Goal: Information Seeking & Learning: Learn about a topic

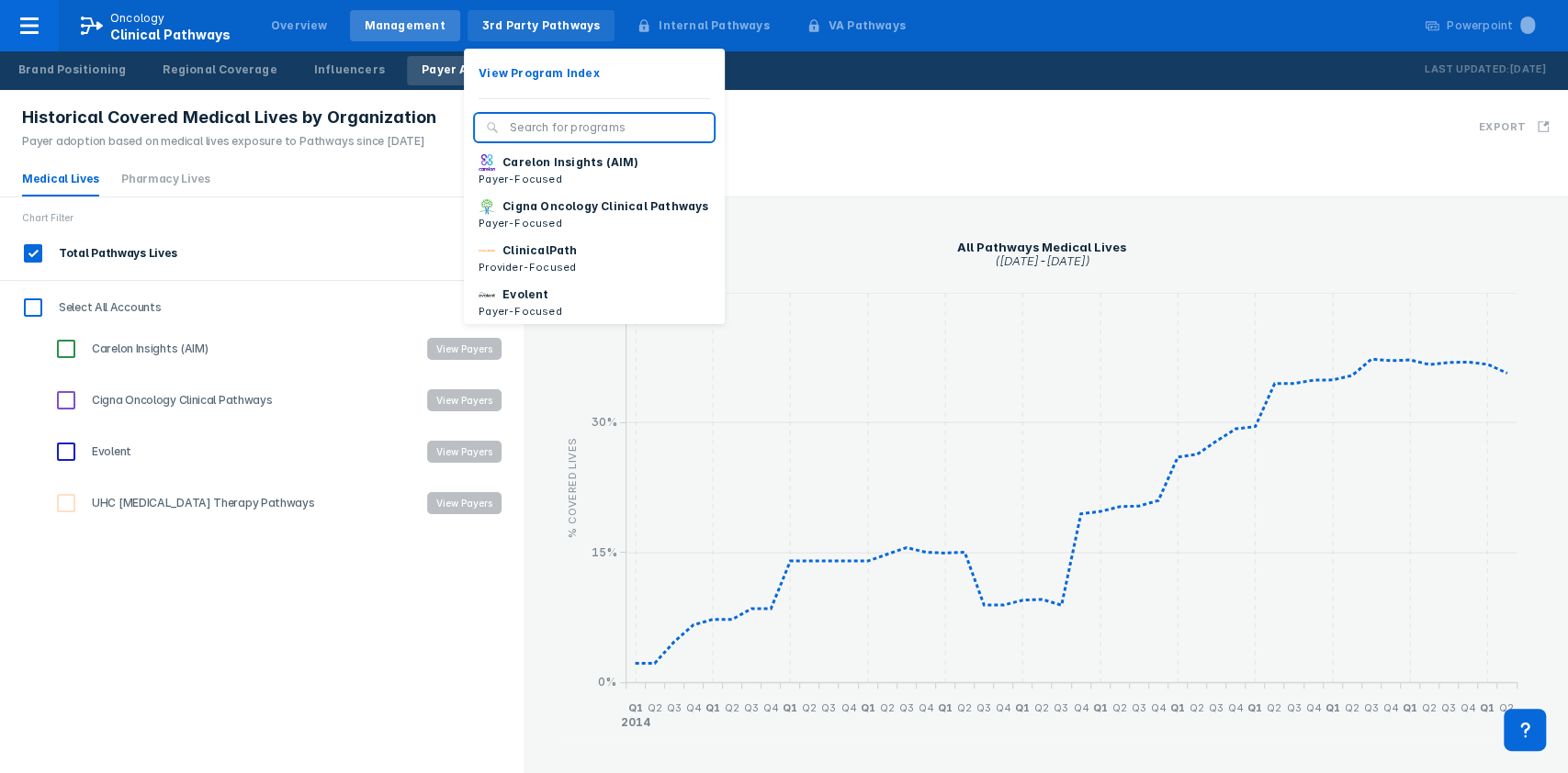
click at [550, 32] on div "3rd Party Pathways" at bounding box center [541, 26] width 118 height 17
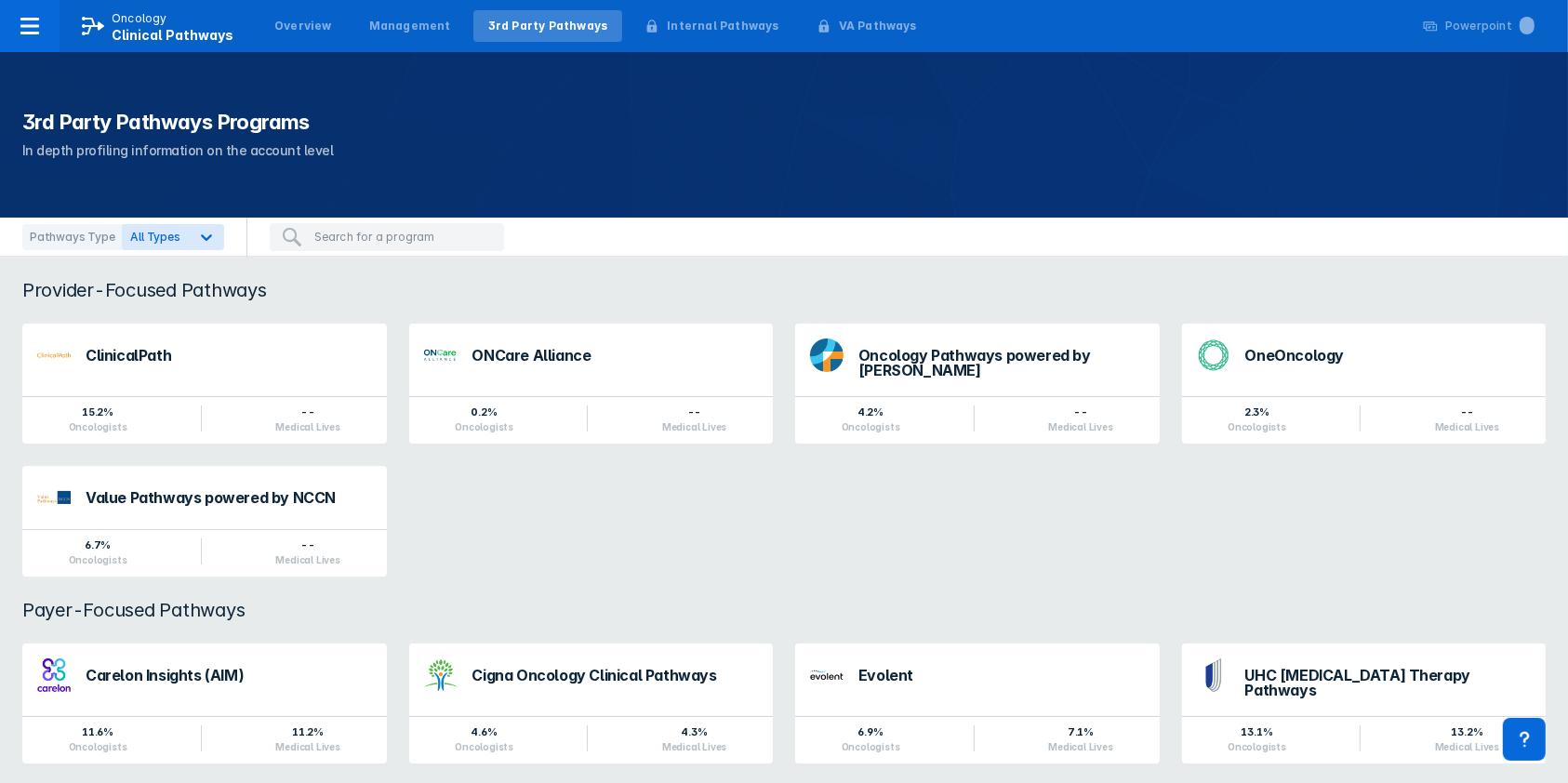
click at [1045, 353] on div "Oncology Pathways powered by [PERSON_NAME]" at bounding box center [1002, 362] width 286 height 30
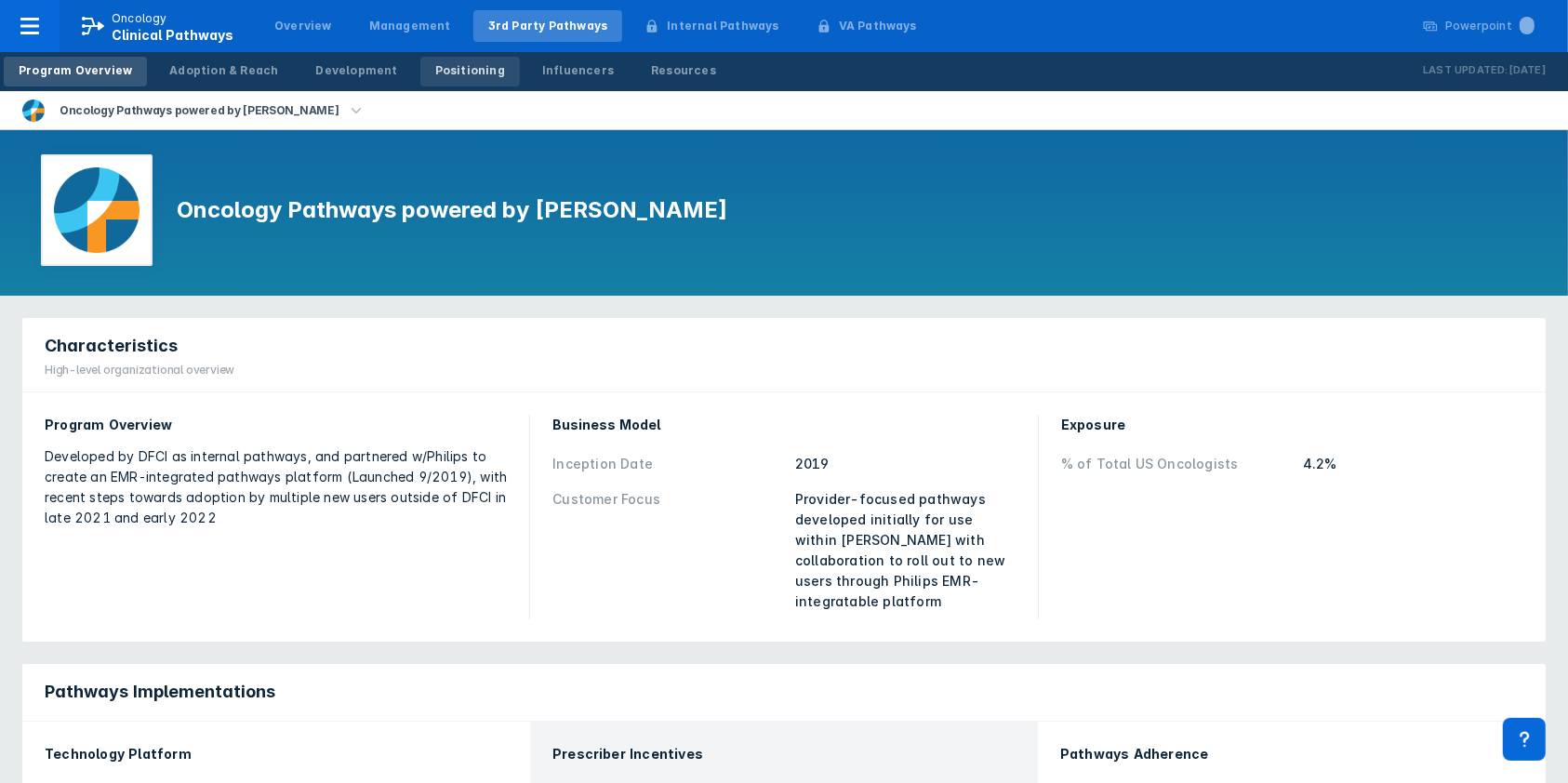
click at [443, 70] on div "Positioning" at bounding box center [470, 71] width 69 height 17
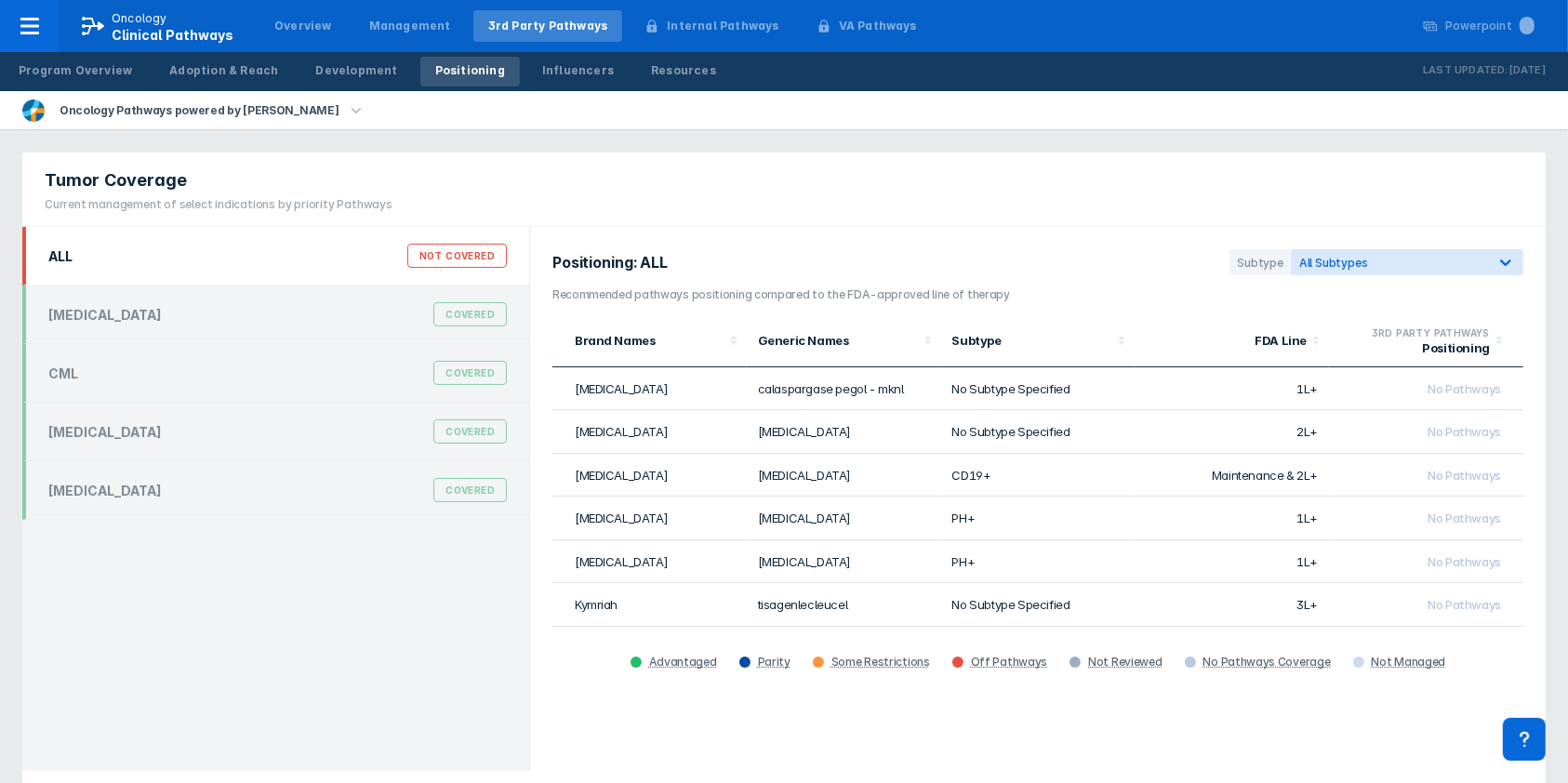
click at [461, 252] on div "Not Covered" at bounding box center [457, 256] width 99 height 24
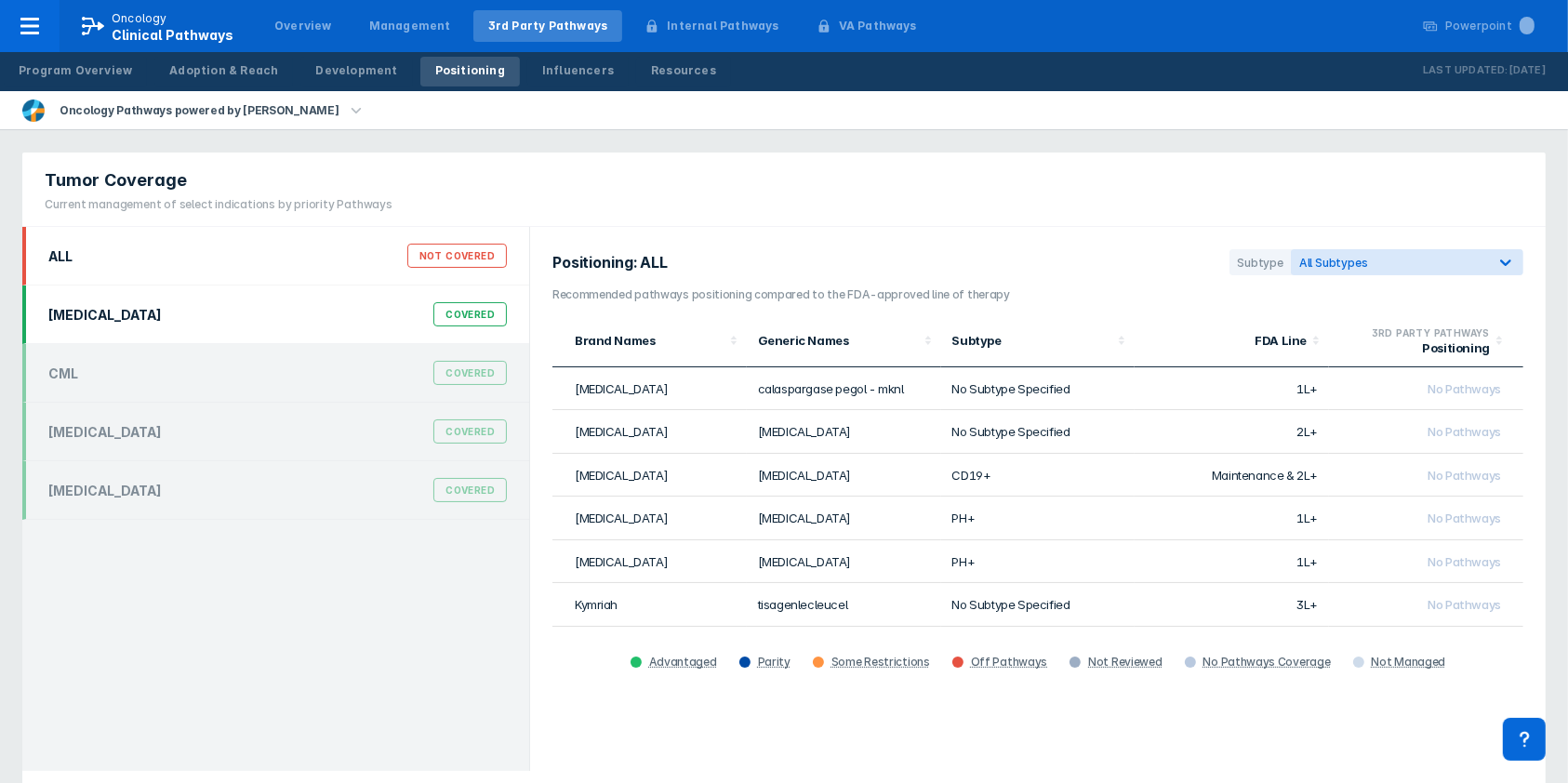
click at [496, 320] on div "Covered" at bounding box center [470, 315] width 73 height 24
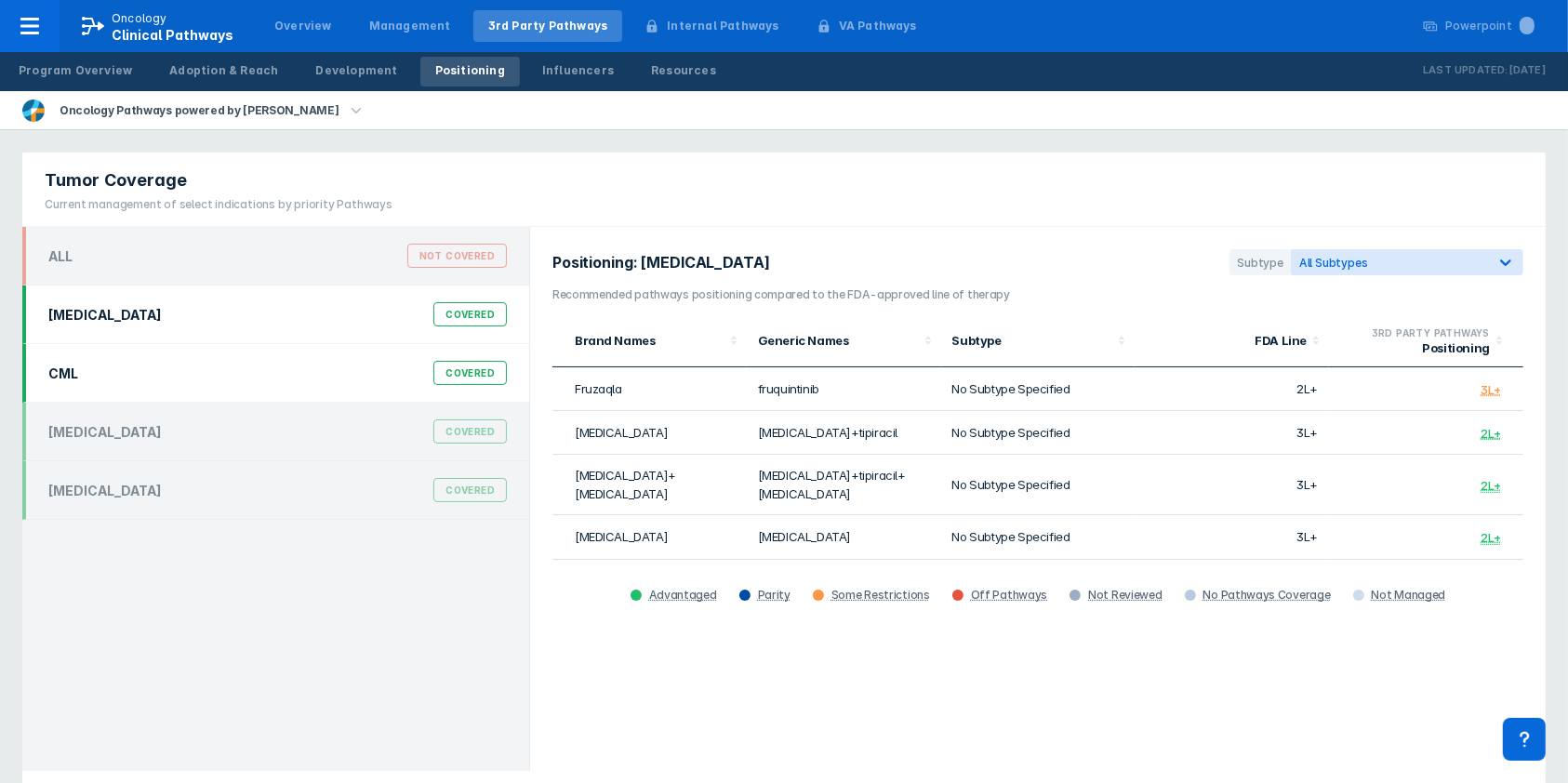
click at [473, 364] on div "Covered" at bounding box center [470, 373] width 73 height 24
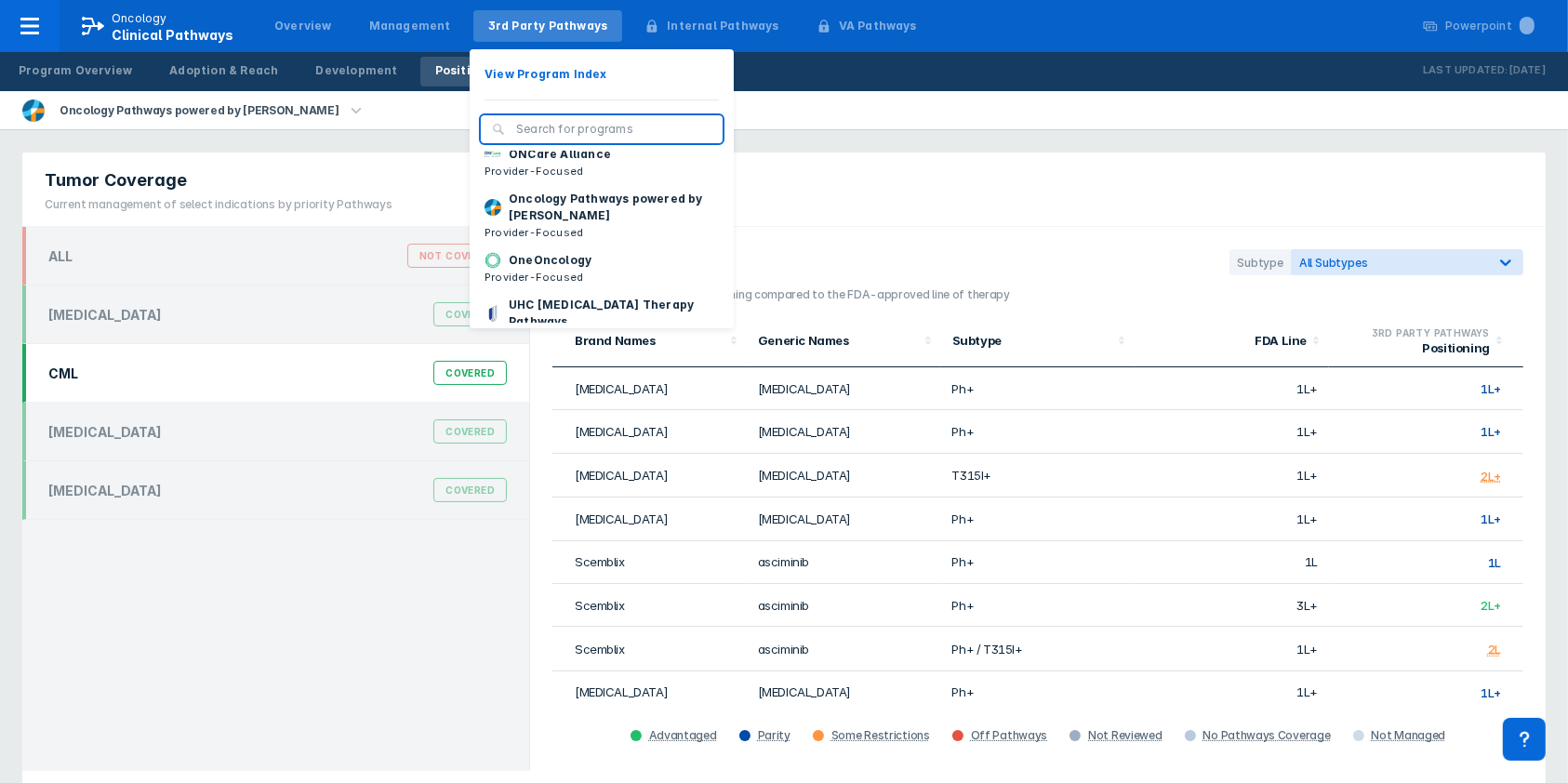
scroll to position [193, 0]
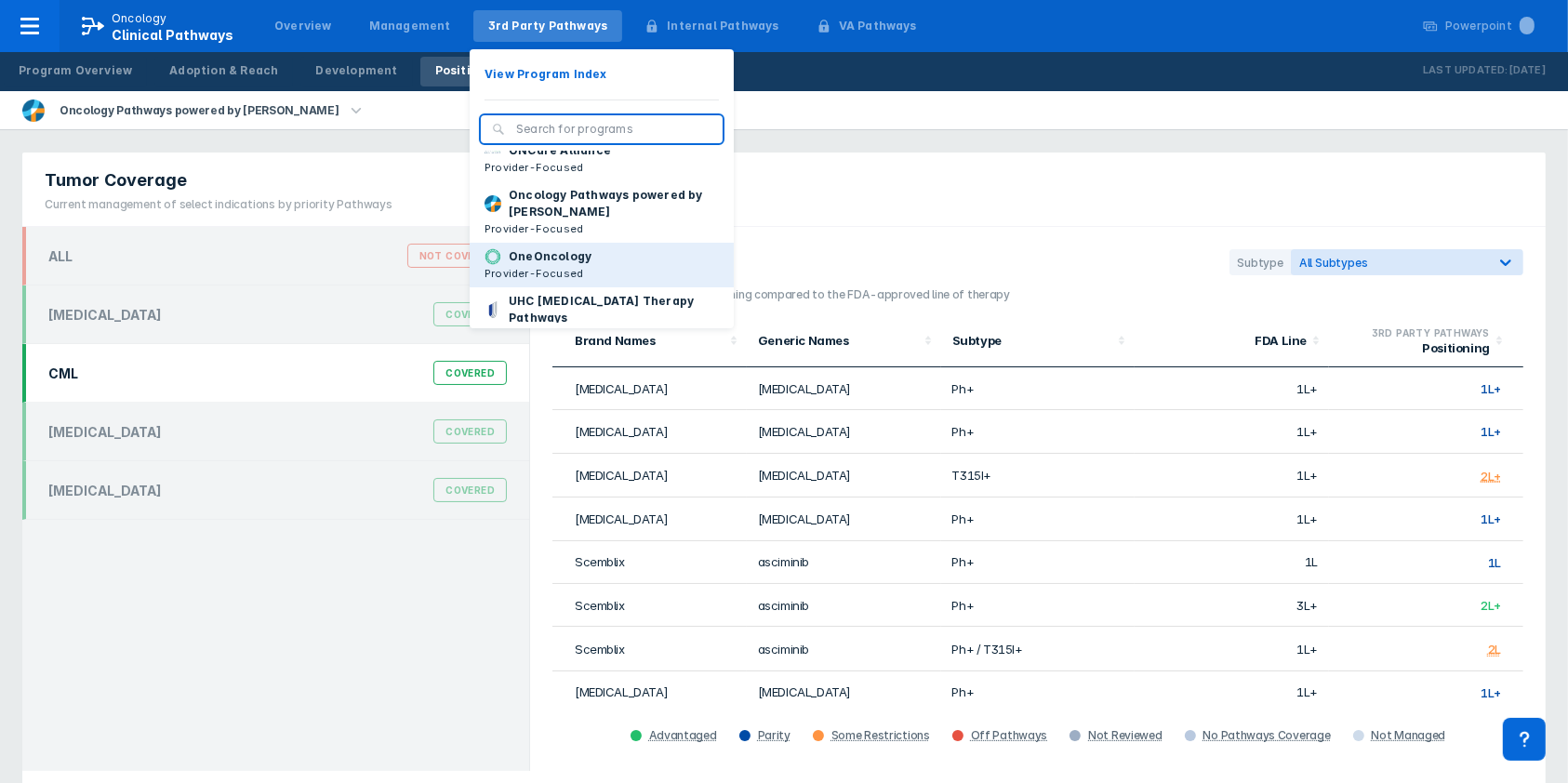
click at [595, 271] on button "OneOncology Provider-Focused" at bounding box center [602, 265] width 264 height 45
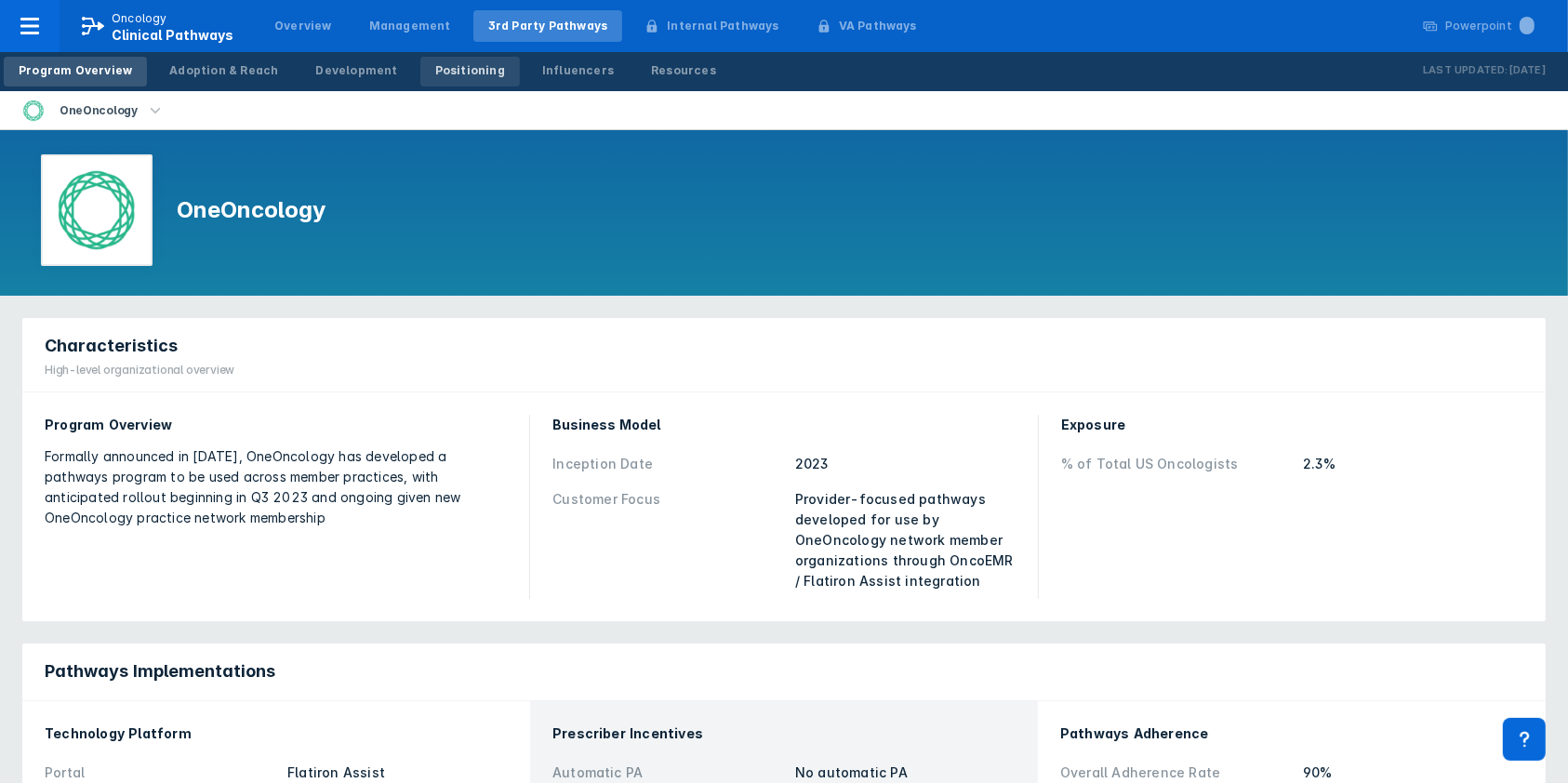
click at [465, 71] on div "Positioning" at bounding box center [470, 71] width 69 height 17
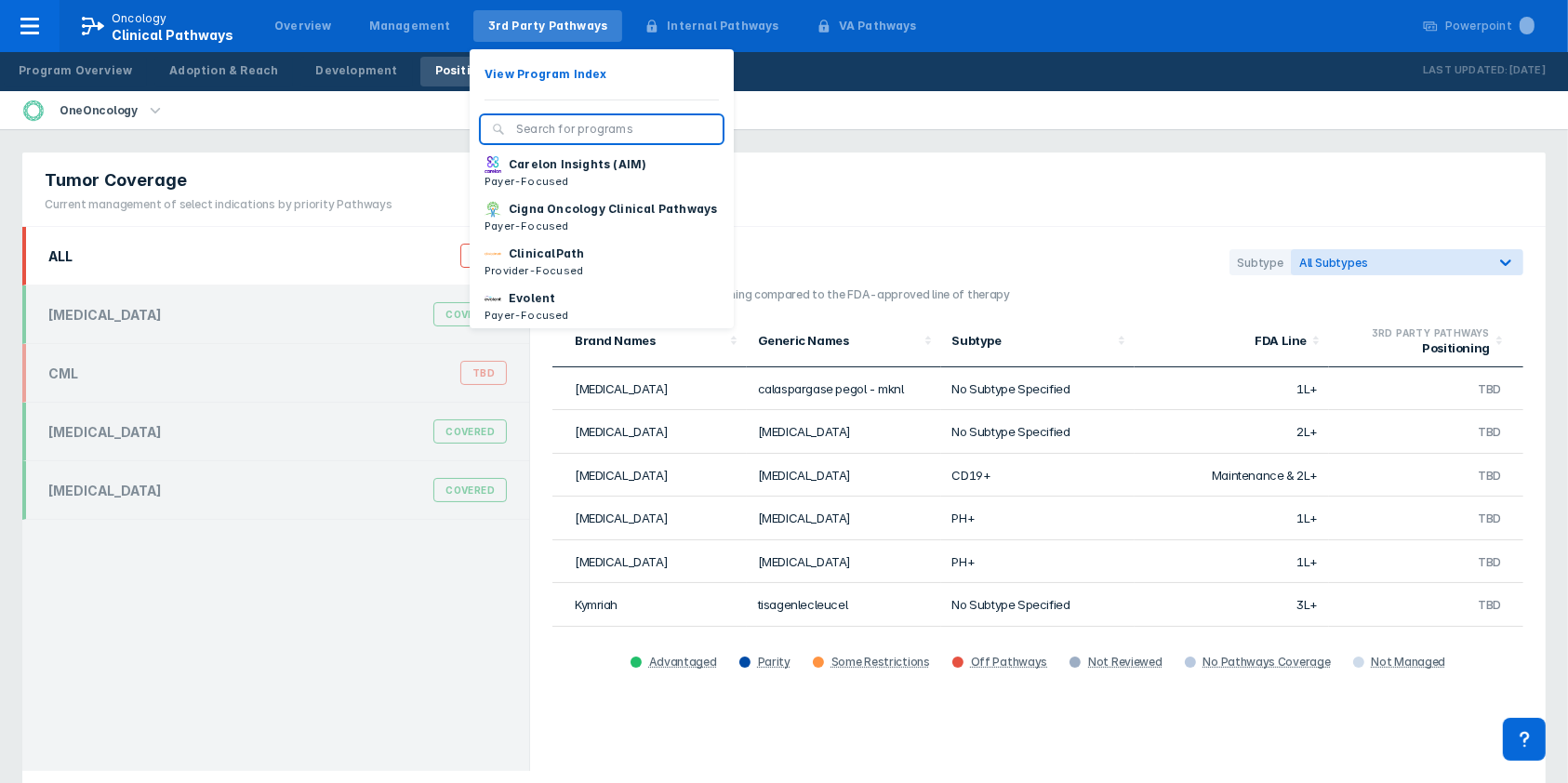
click at [543, 37] on div "3rd Party Pathways" at bounding box center [549, 26] width 150 height 32
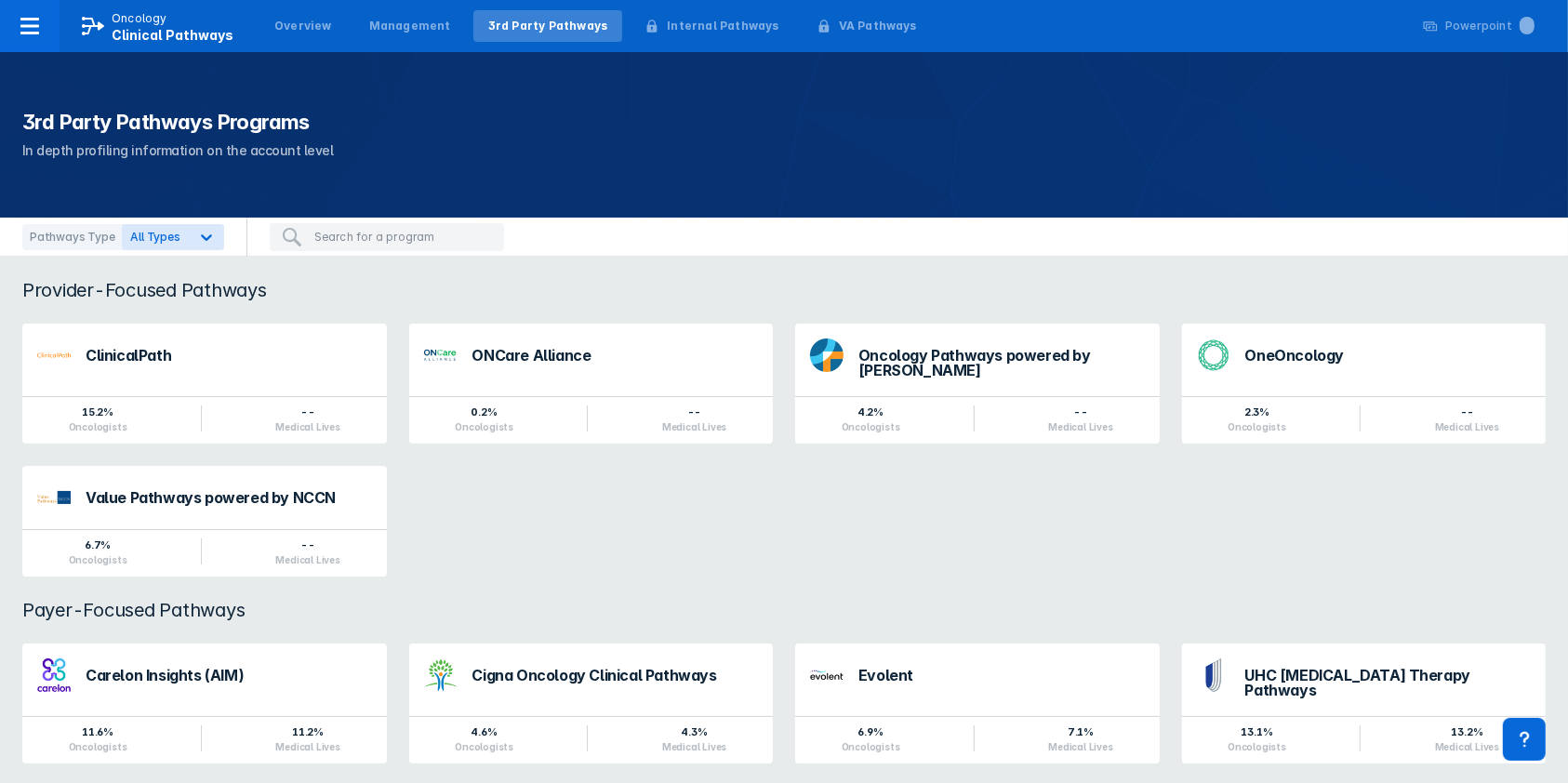
click at [550, 20] on div "3rd Party Pathways" at bounding box center [548, 26] width 120 height 17
click at [957, 666] on div "Evolent" at bounding box center [1002, 673] width 286 height 15
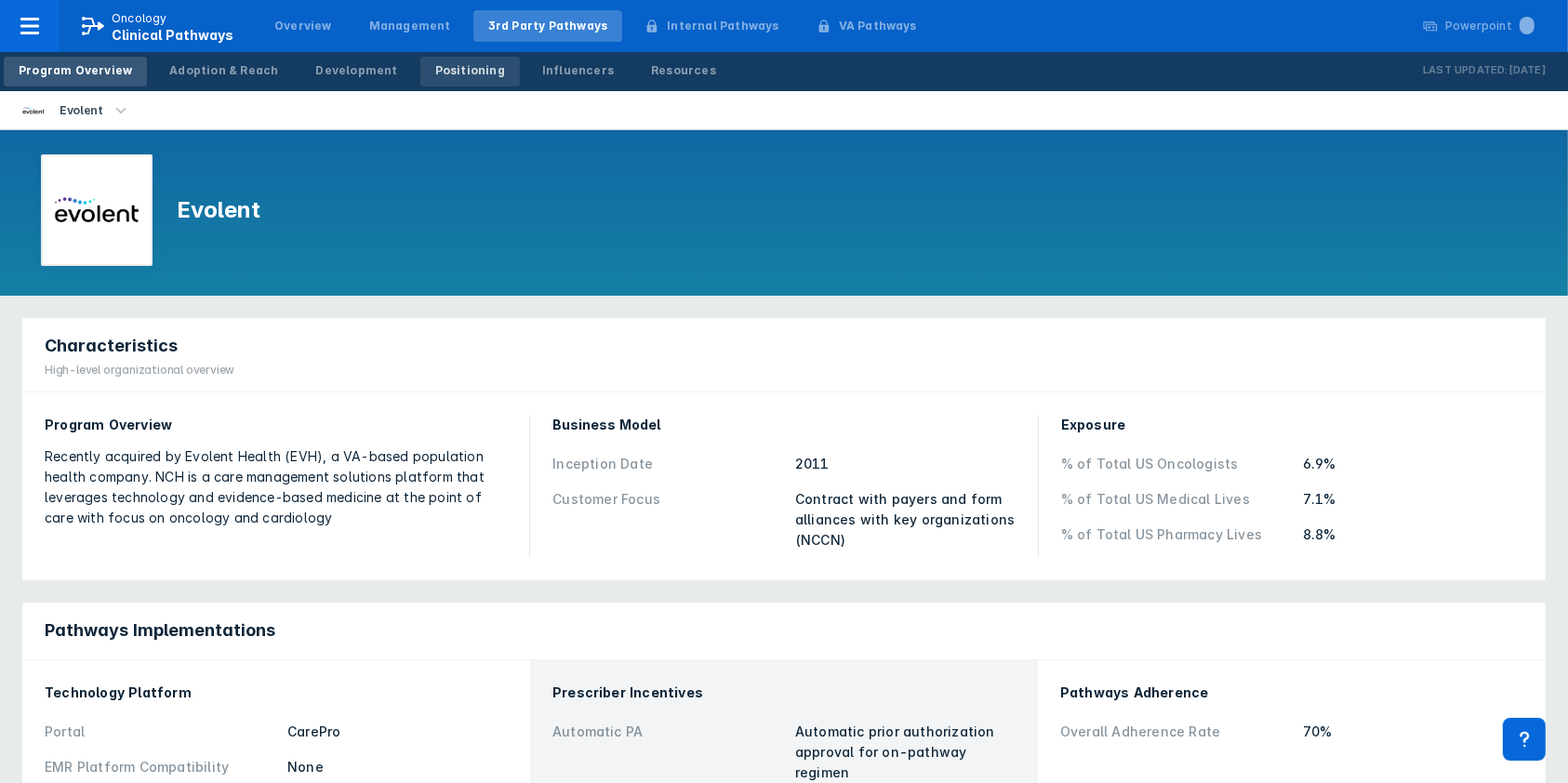
click at [435, 69] on div "Positioning" at bounding box center [470, 71] width 69 height 17
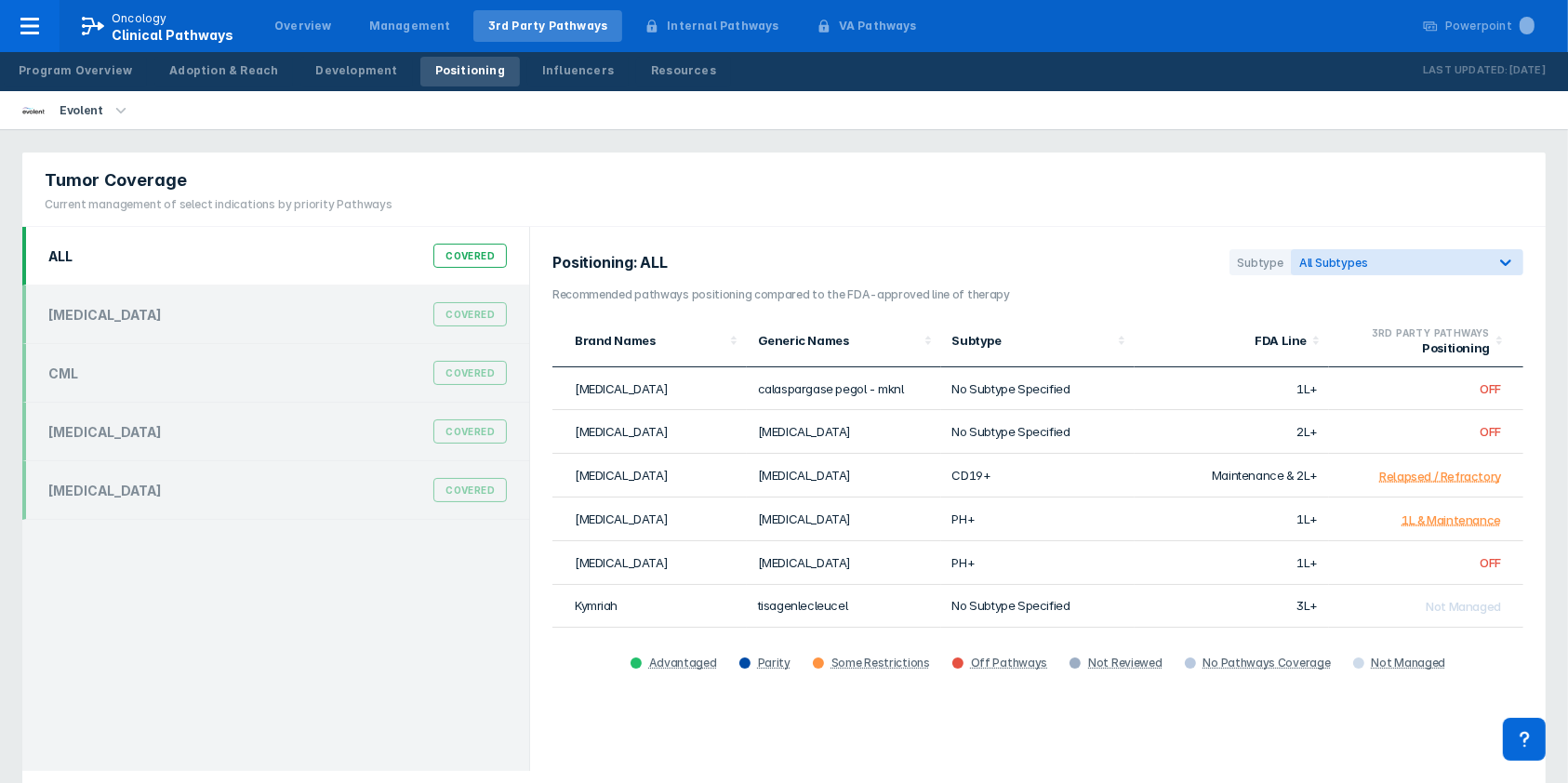
click at [456, 252] on div "Covered" at bounding box center [470, 256] width 73 height 24
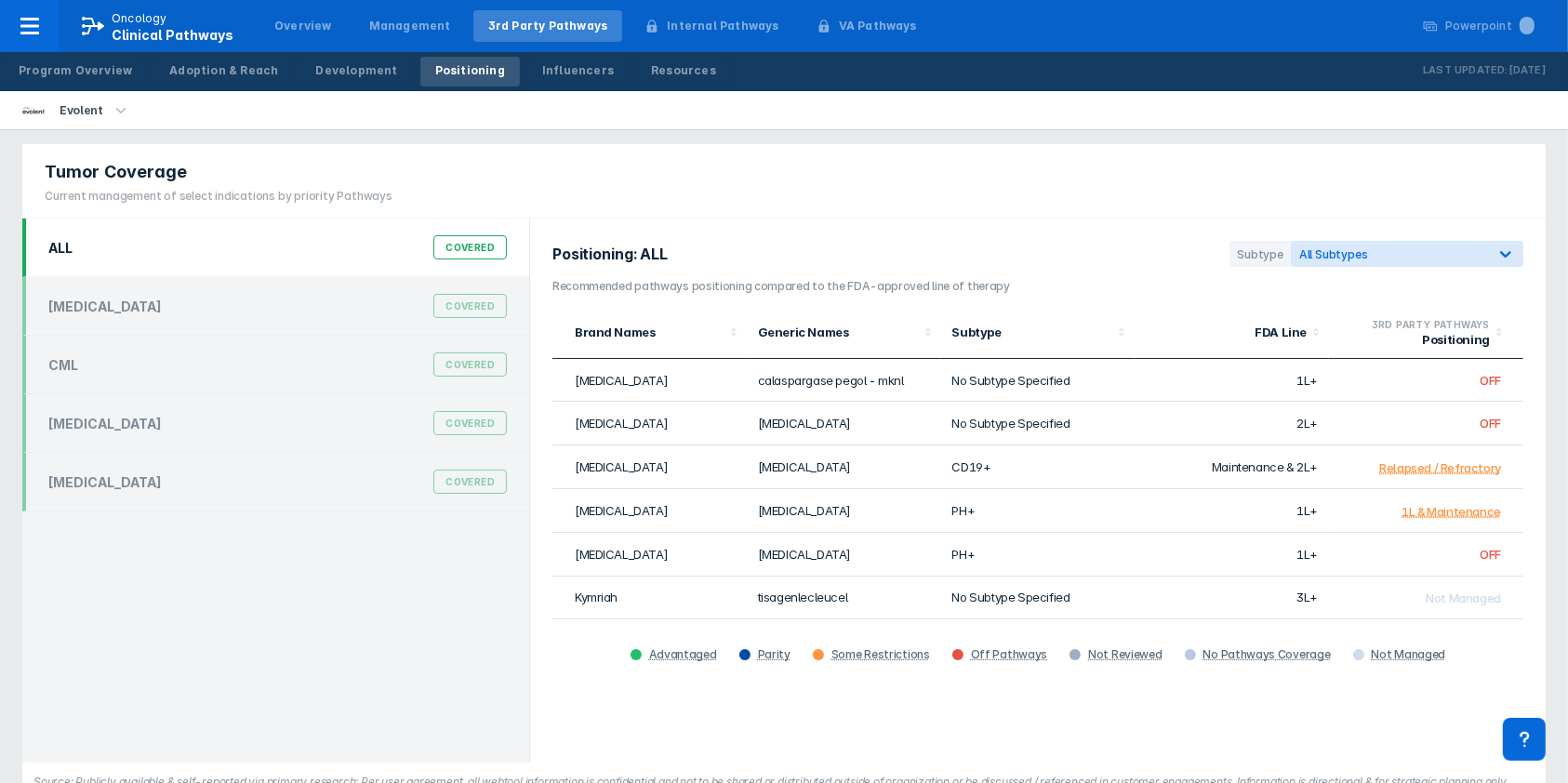
scroll to position [50, 0]
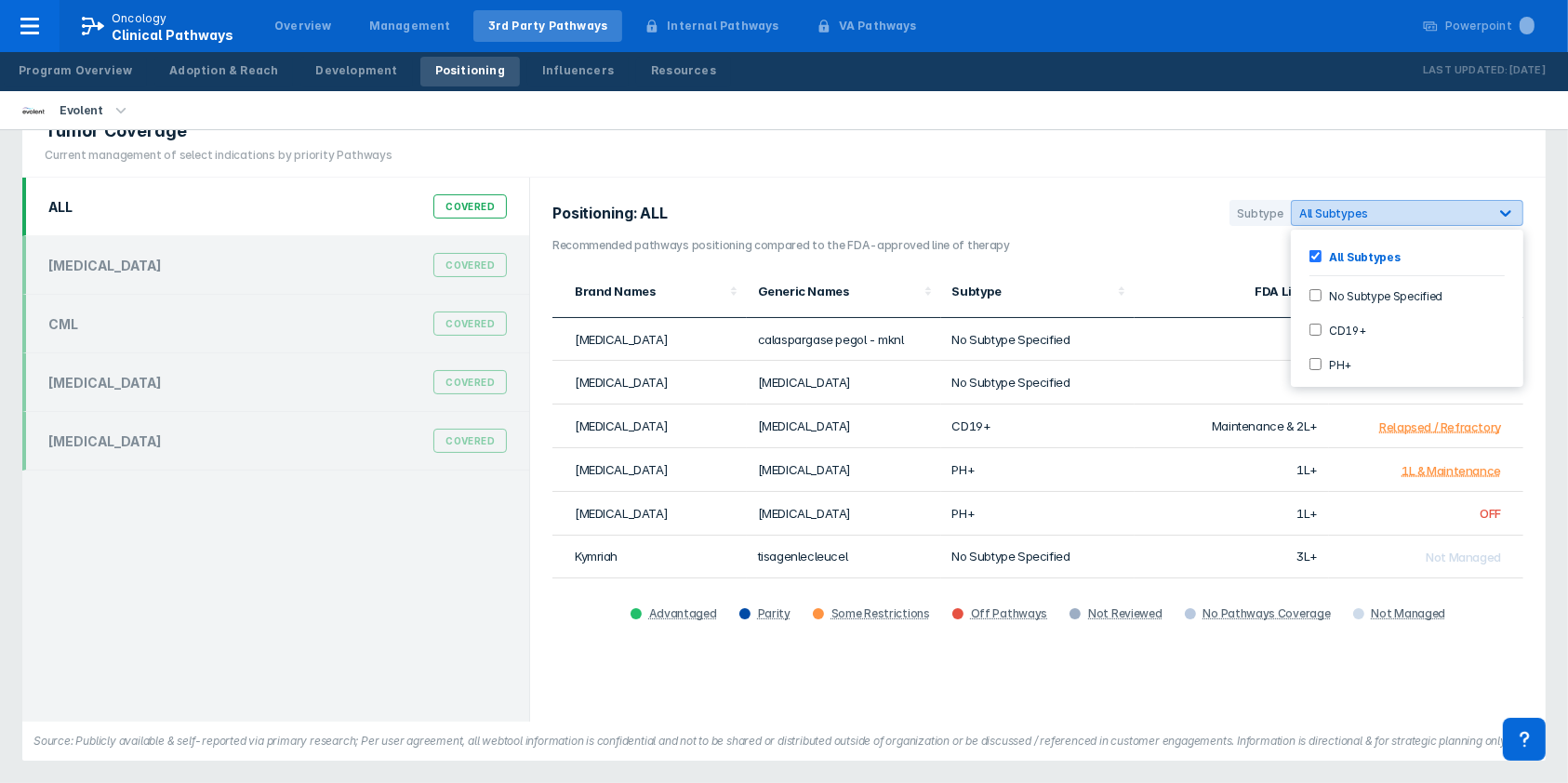
click at [1515, 209] on div at bounding box center [1505, 214] width 34 height 34
click at [1316, 331] on input "CD19+" at bounding box center [1314, 330] width 12 height 12
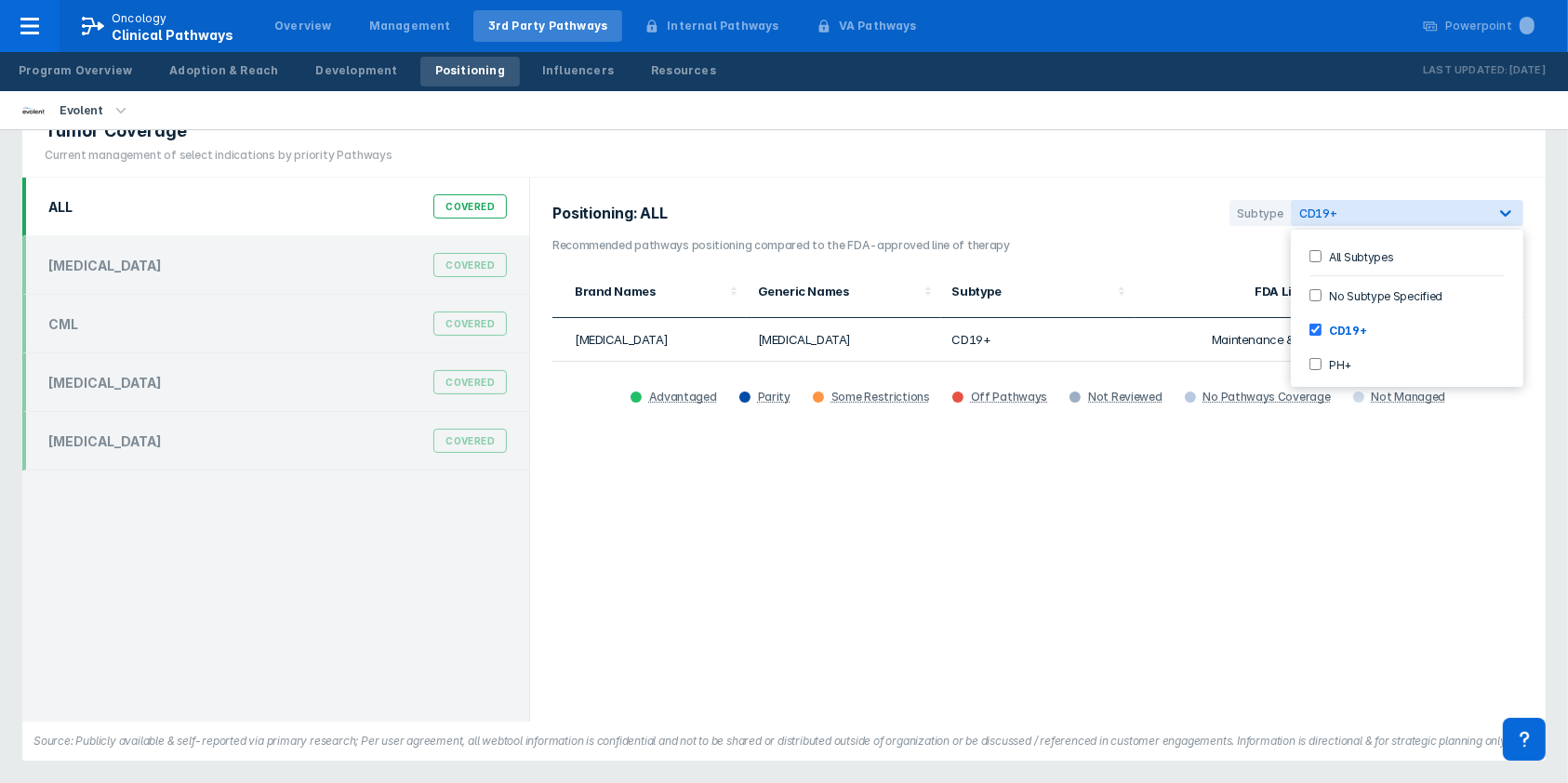
click at [1207, 607] on div "Positioning: ALL Subtype option CD19+, selected. 4 results available. Use Up an…" at bounding box center [1037, 450] width 1016 height 544
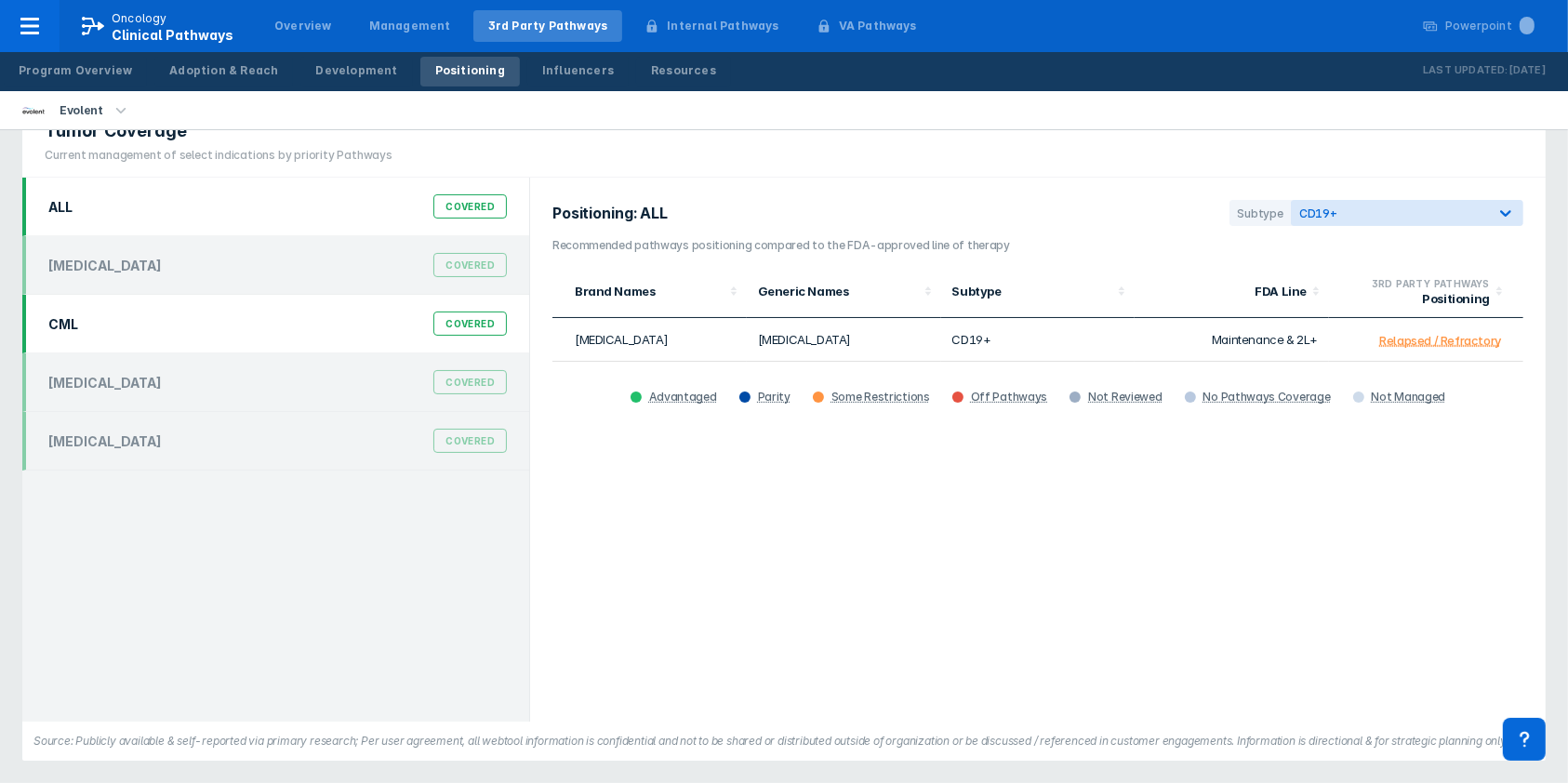
click at [489, 318] on div "Covered" at bounding box center [470, 324] width 73 height 24
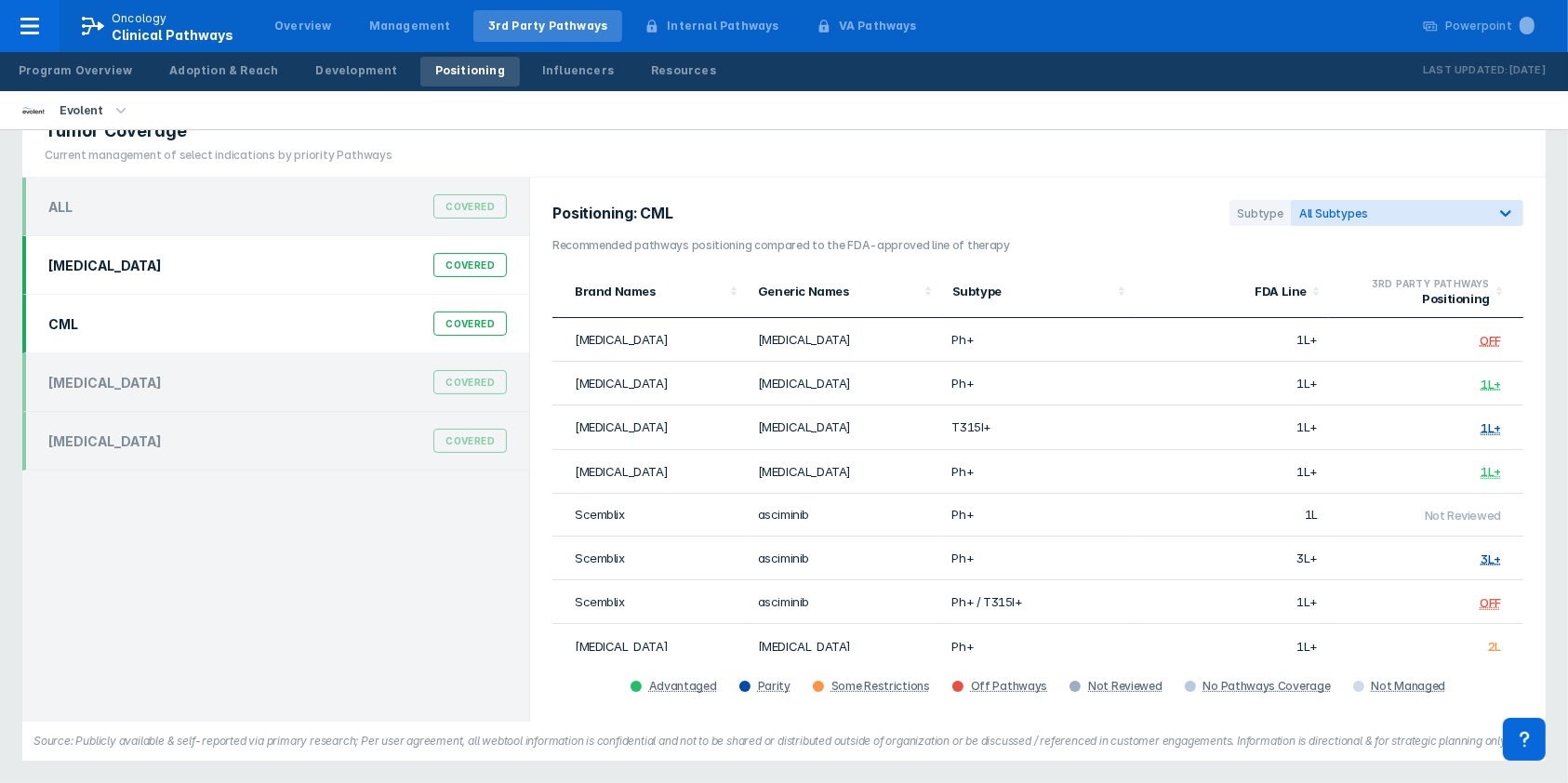
click at [480, 262] on div "Covered" at bounding box center [470, 265] width 73 height 24
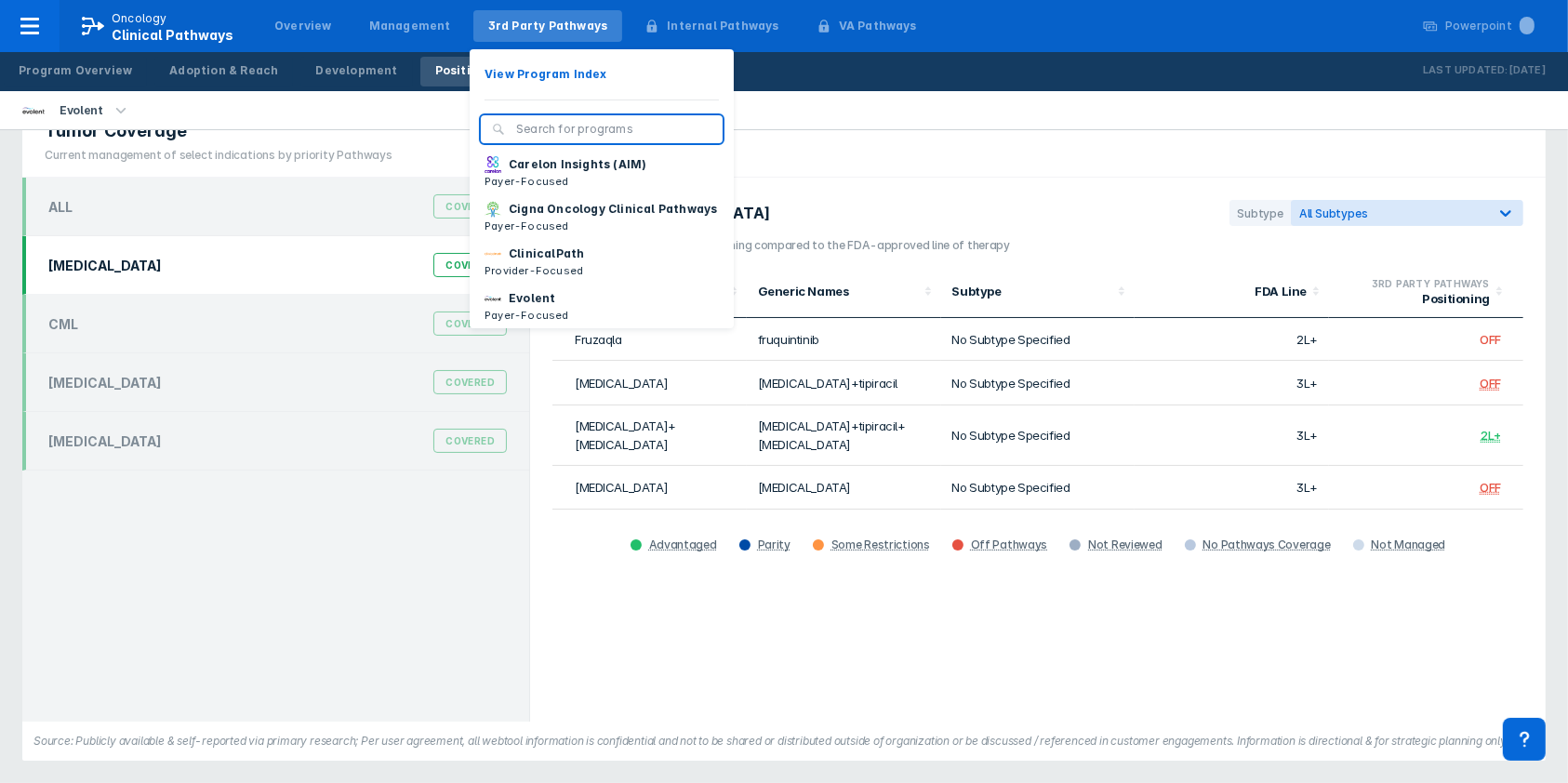
click at [526, 34] on div "3rd Party Pathways" at bounding box center [548, 26] width 120 height 17
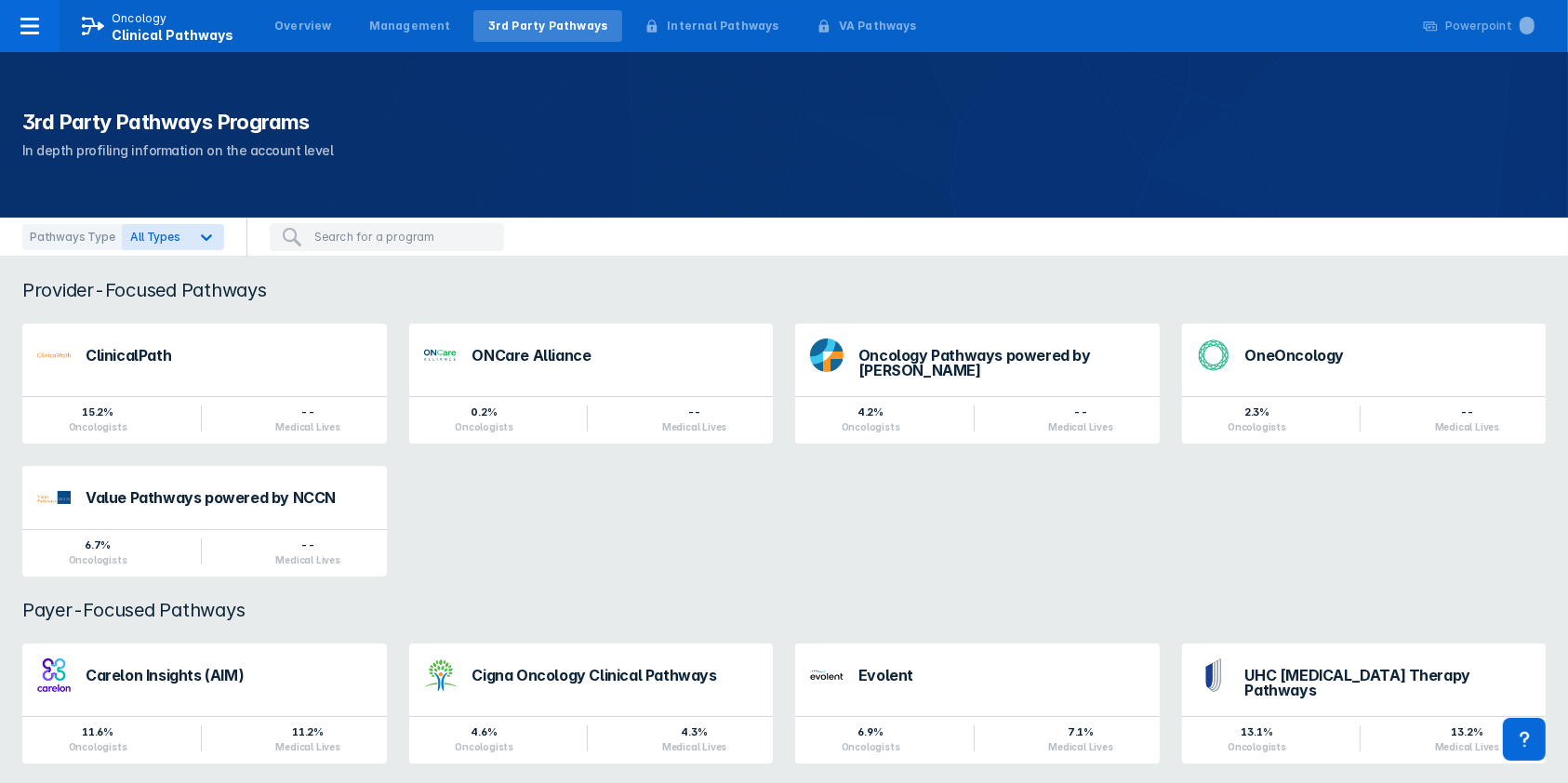
click at [1323, 683] on div "UHC [MEDICAL_DATA] Therapy Pathways" at bounding box center [1388, 685] width 286 height 34
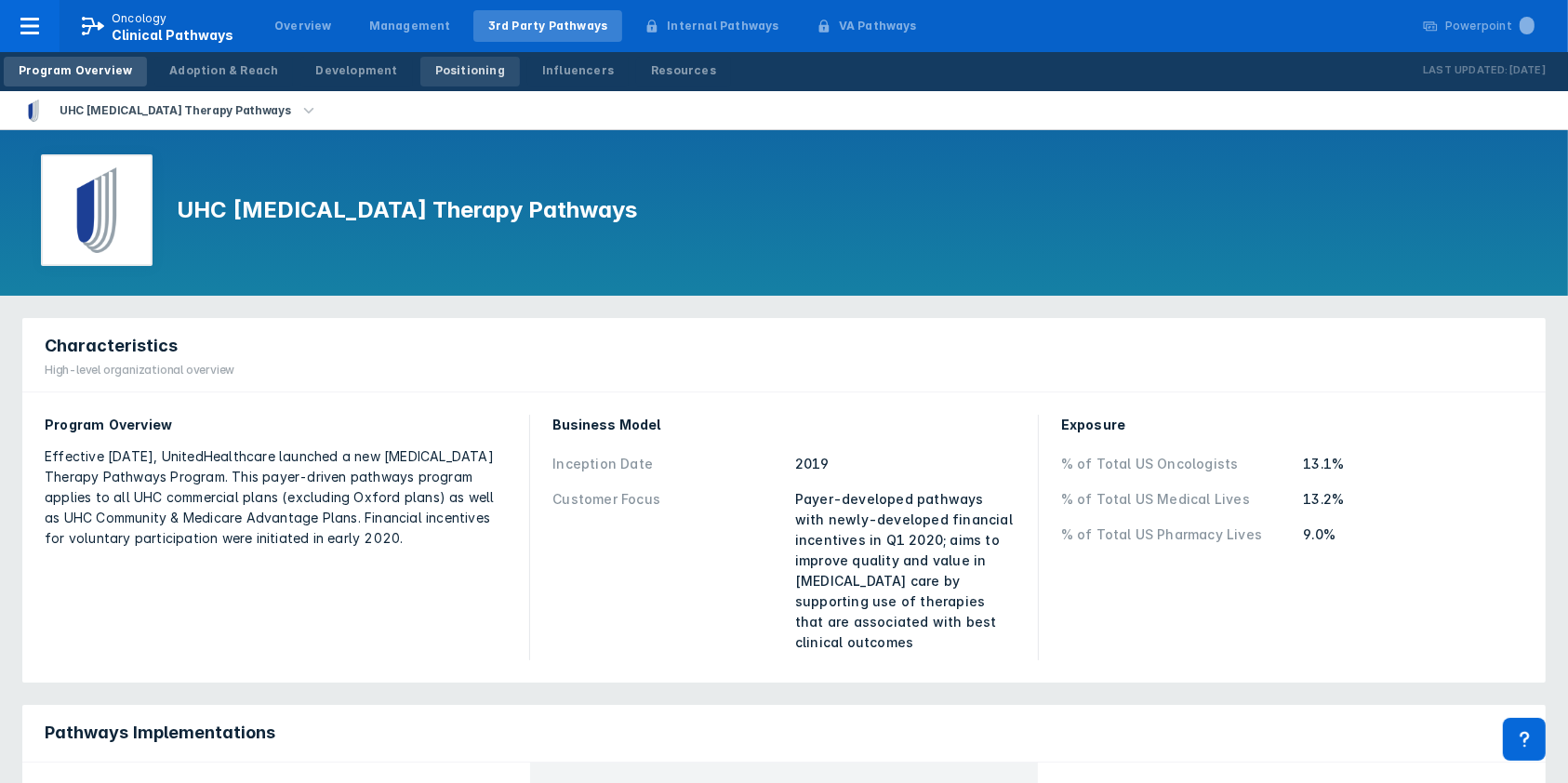
click at [447, 73] on div "Positioning" at bounding box center [470, 71] width 69 height 17
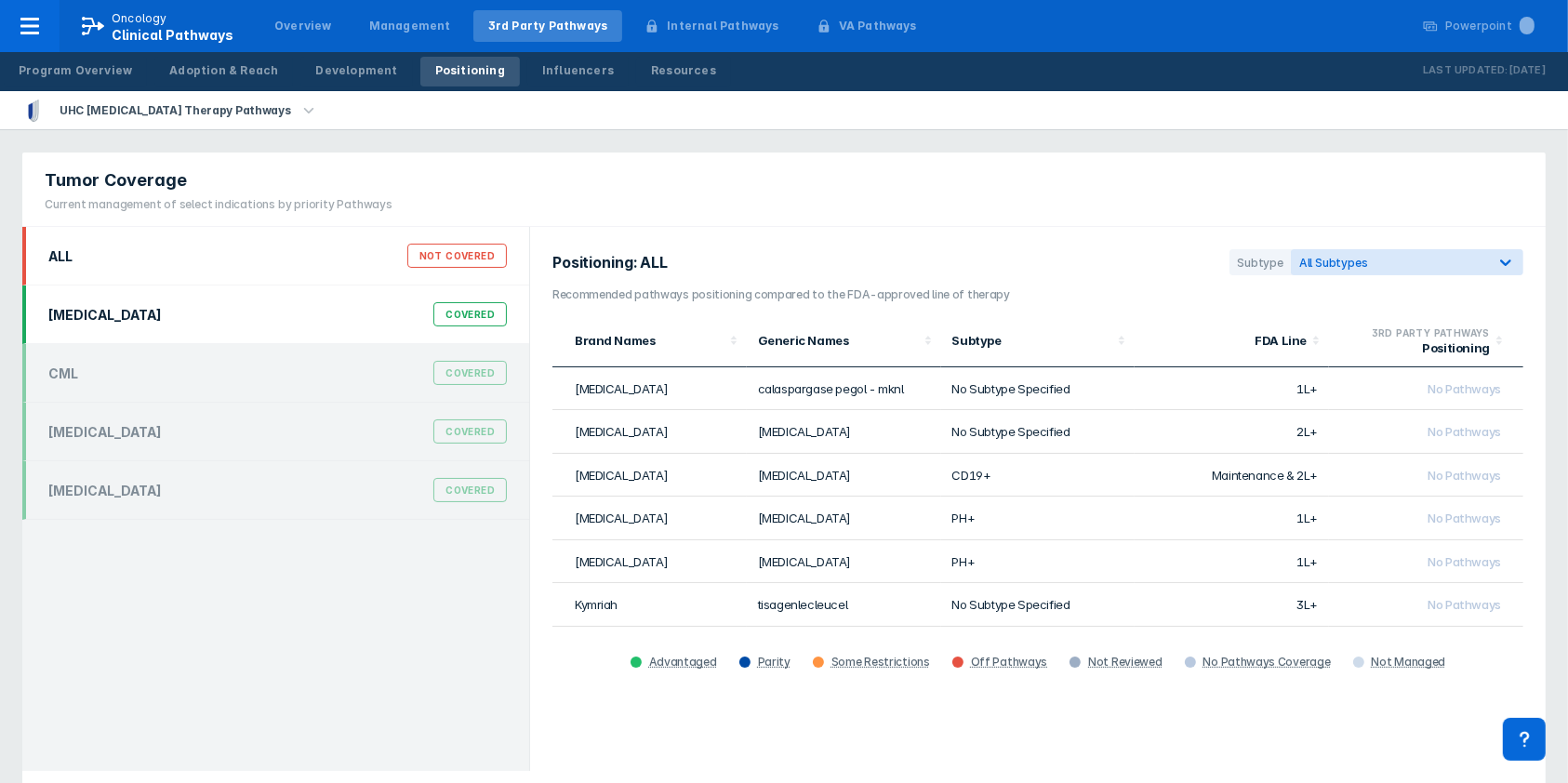
click at [224, 322] on div "[MEDICAL_DATA] Covered" at bounding box center [278, 315] width 481 height 36
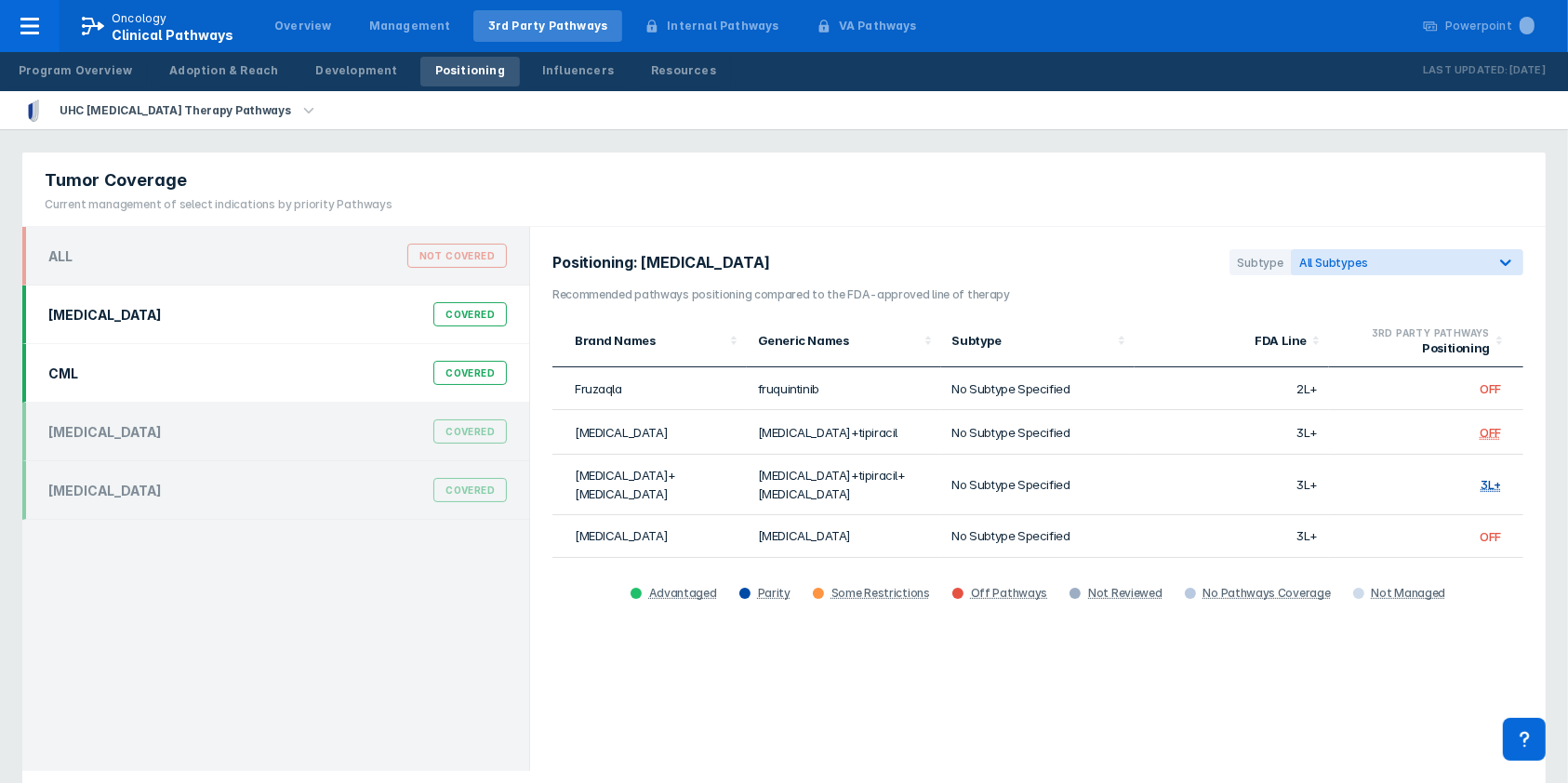
click at [447, 371] on div "Covered" at bounding box center [470, 373] width 73 height 24
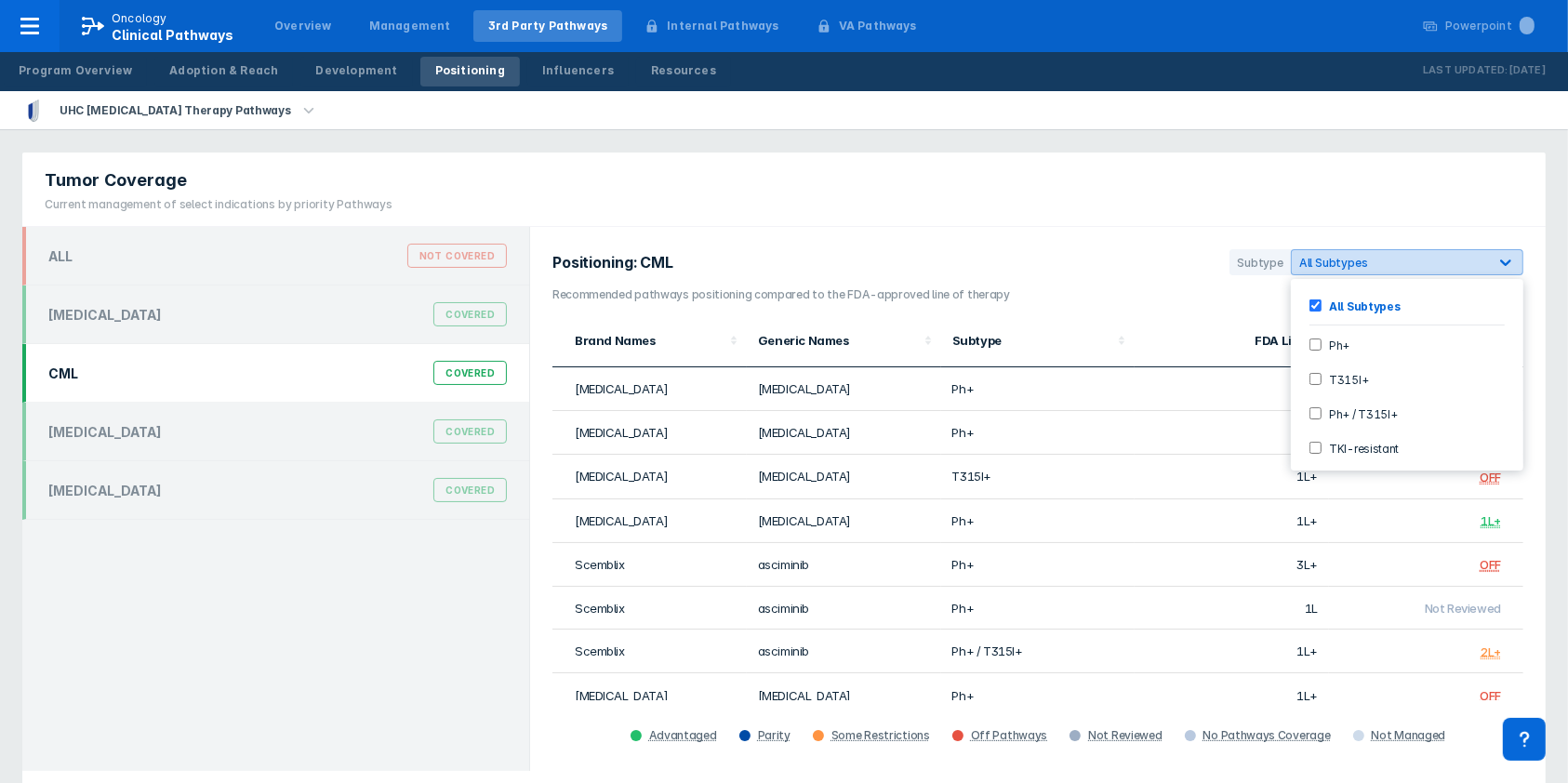
click at [1505, 262] on icon at bounding box center [1505, 262] width 19 height 19
click at [1310, 375] on input "T315I+" at bounding box center [1314, 378] width 12 height 12
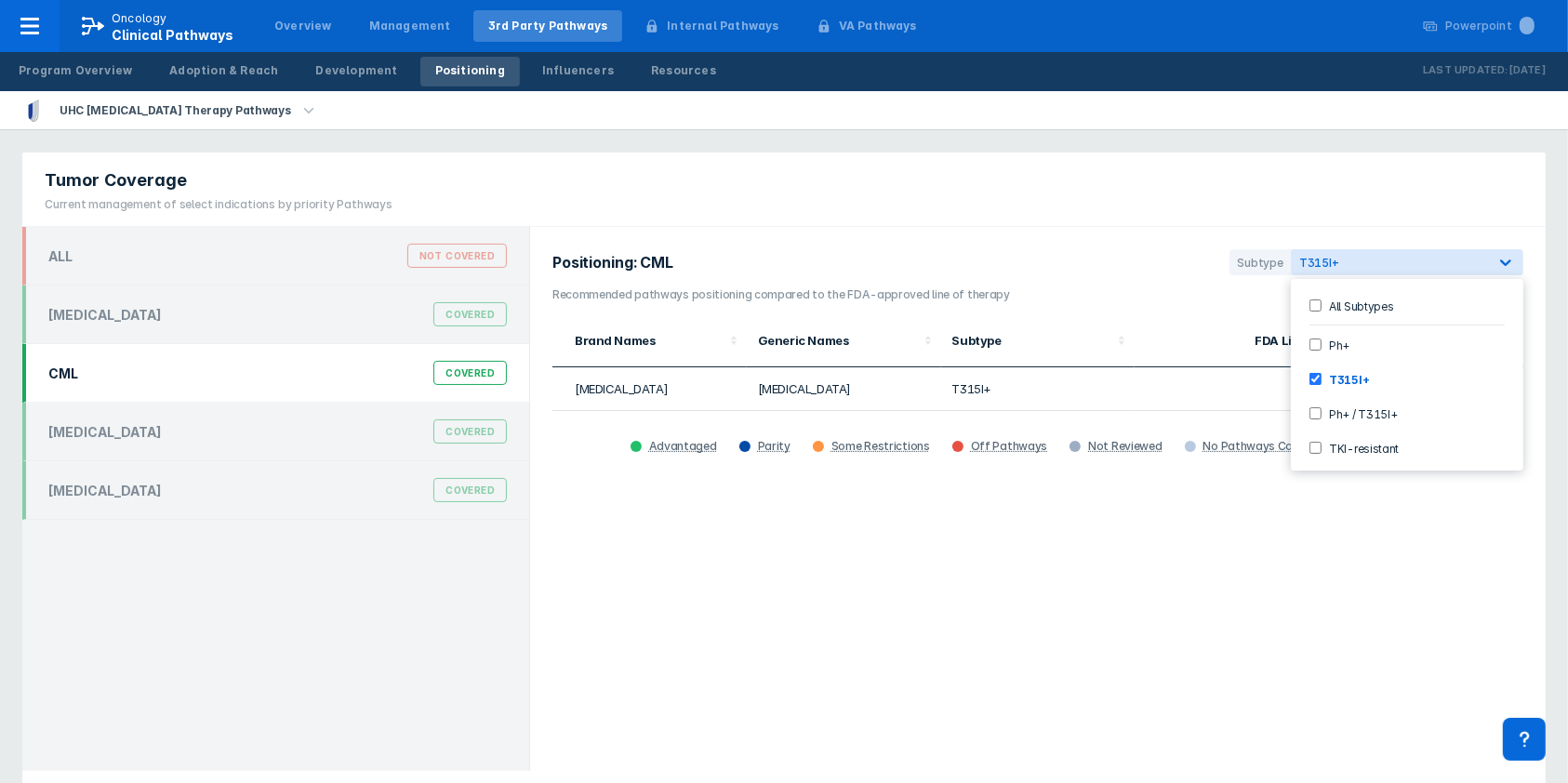
click at [1340, 529] on div "Positioning: CML Subtype option T315I+, selected. 5 results available. Use Up a…" at bounding box center [1037, 498] width 1016 height 544
click at [1504, 264] on icon at bounding box center [1505, 262] width 11 height 7
click at [1316, 344] on input "Ph+" at bounding box center [1314, 345] width 12 height 12
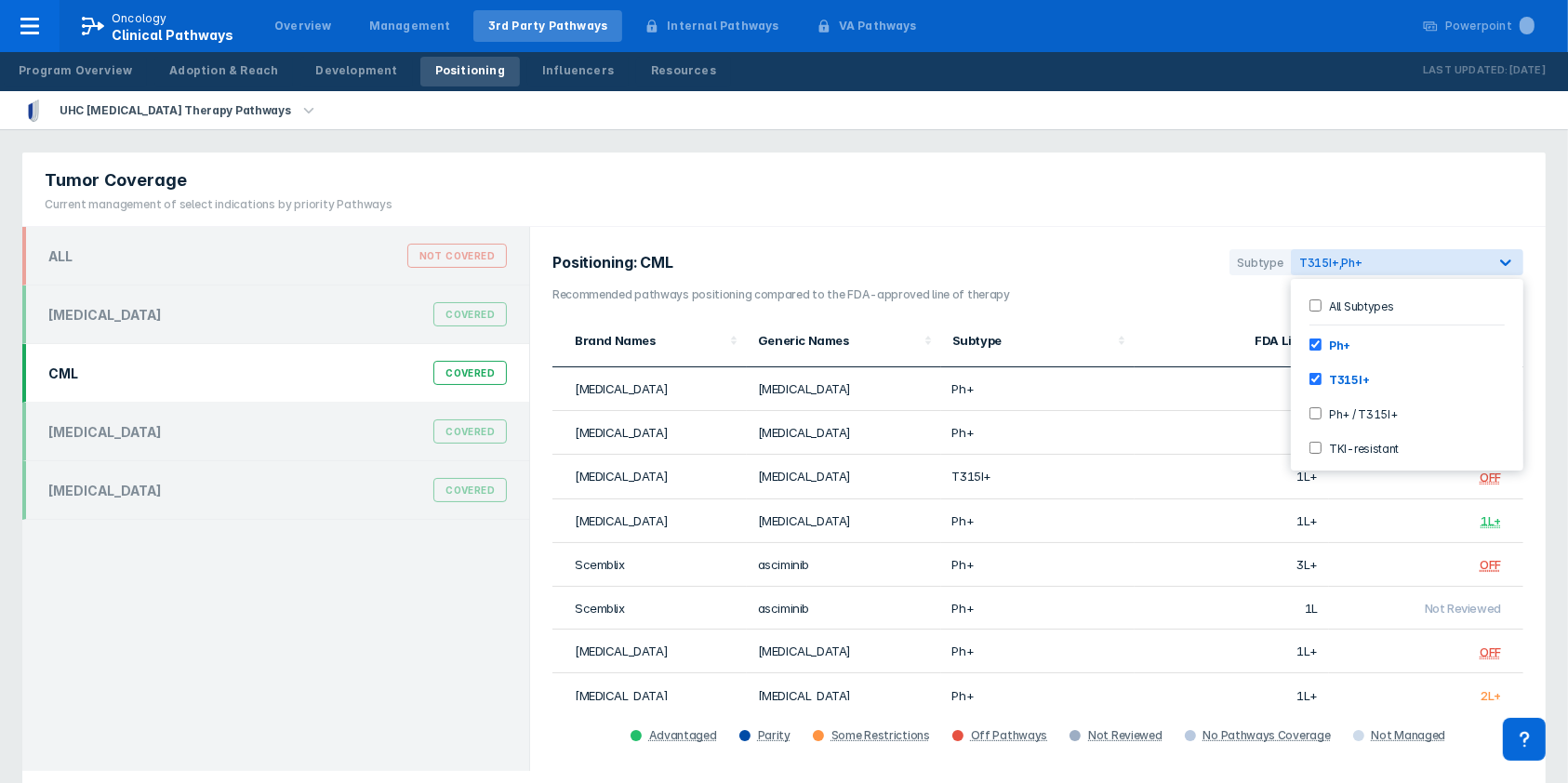
click at [1351, 577] on td "OFF" at bounding box center [1426, 565] width 195 height 44
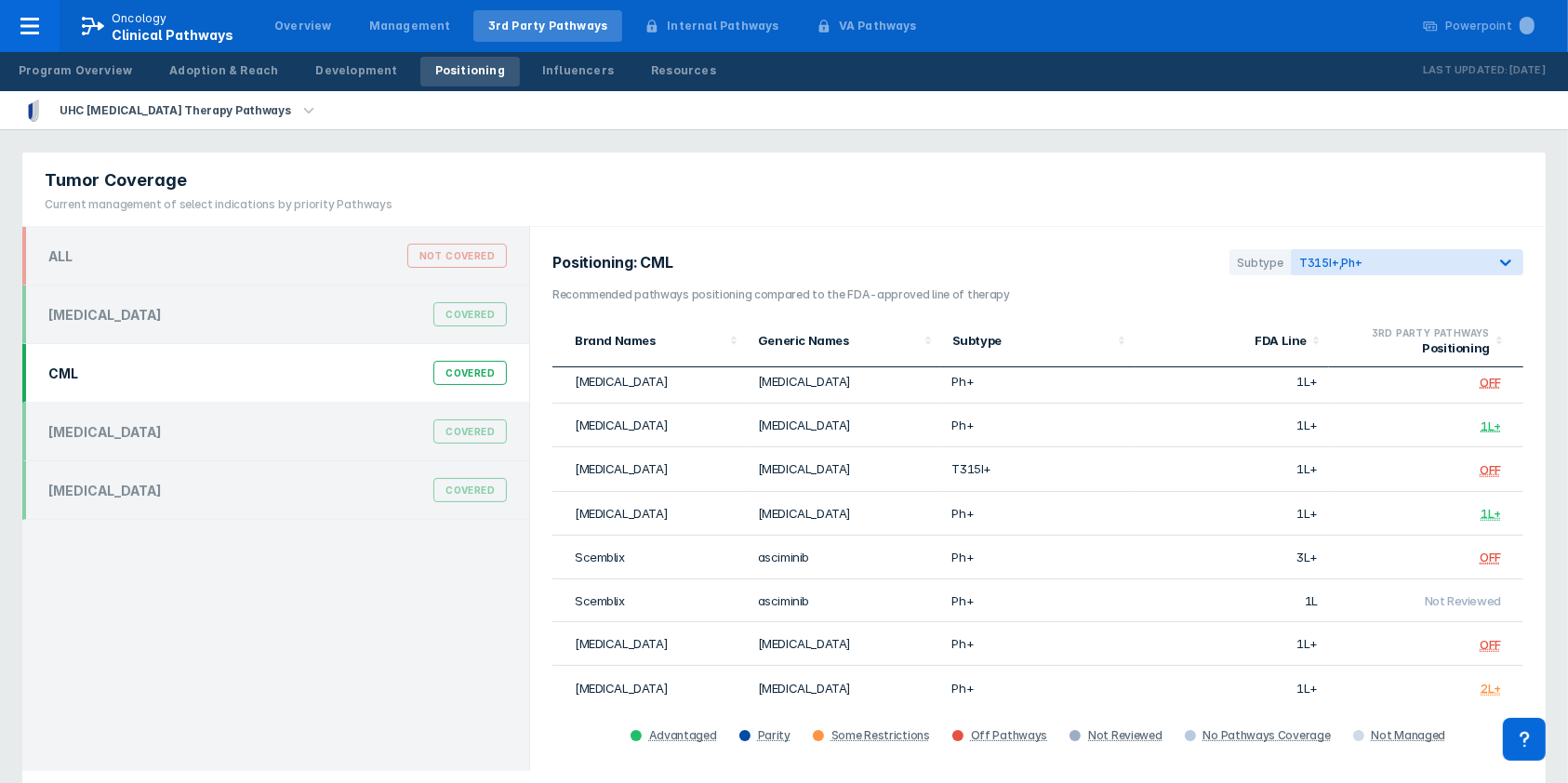
drag, startPoint x: 1525, startPoint y: 549, endPoint x: 1540, endPoint y: 391, distance: 158.7
click at [1540, 391] on div "Positioning: CML Subtype T315I+, Ph+ Recommended pathways positioning compared …" at bounding box center [1037, 498] width 1016 height 544
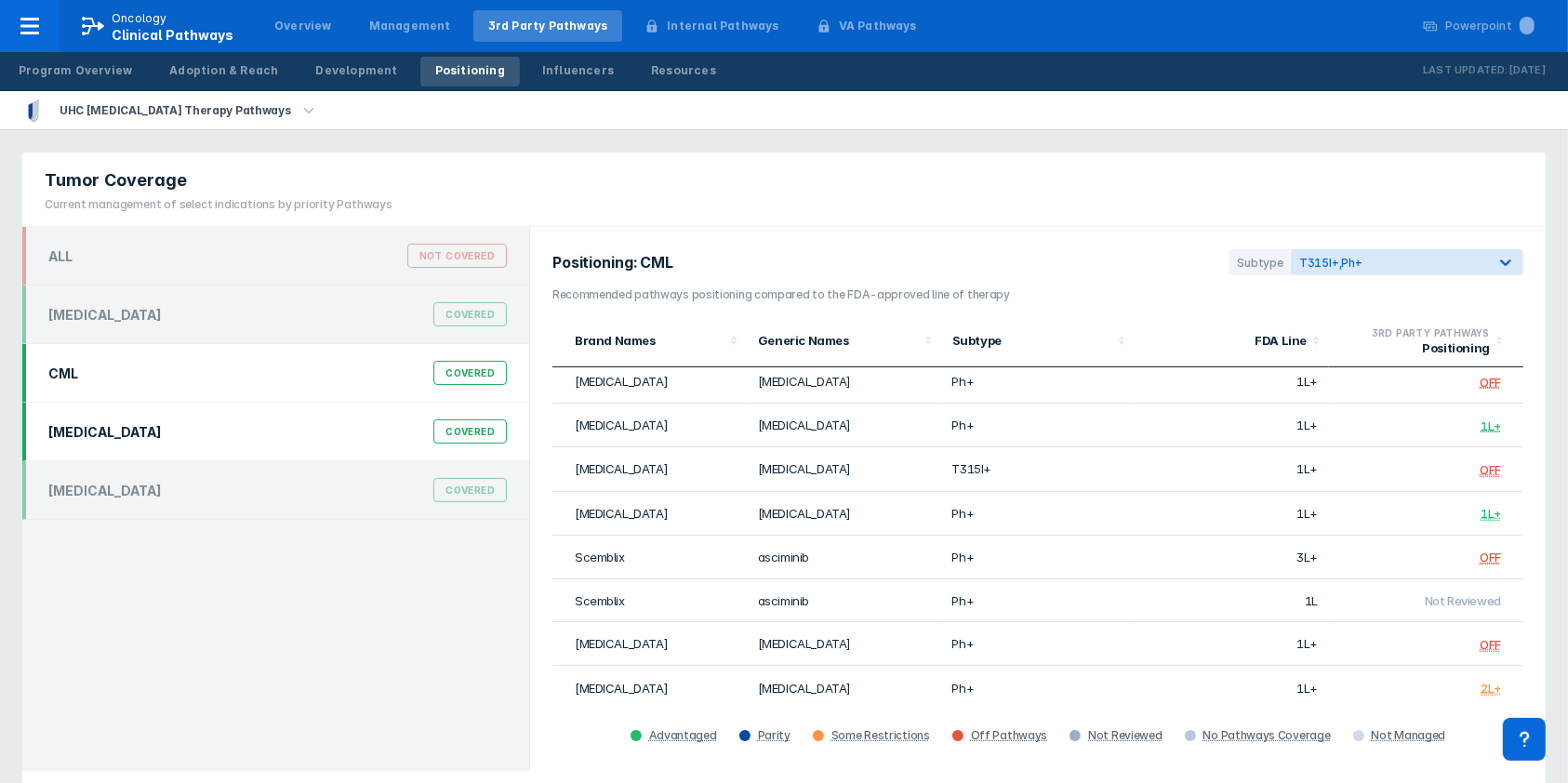
click at [456, 431] on div "Covered" at bounding box center [470, 432] width 73 height 24
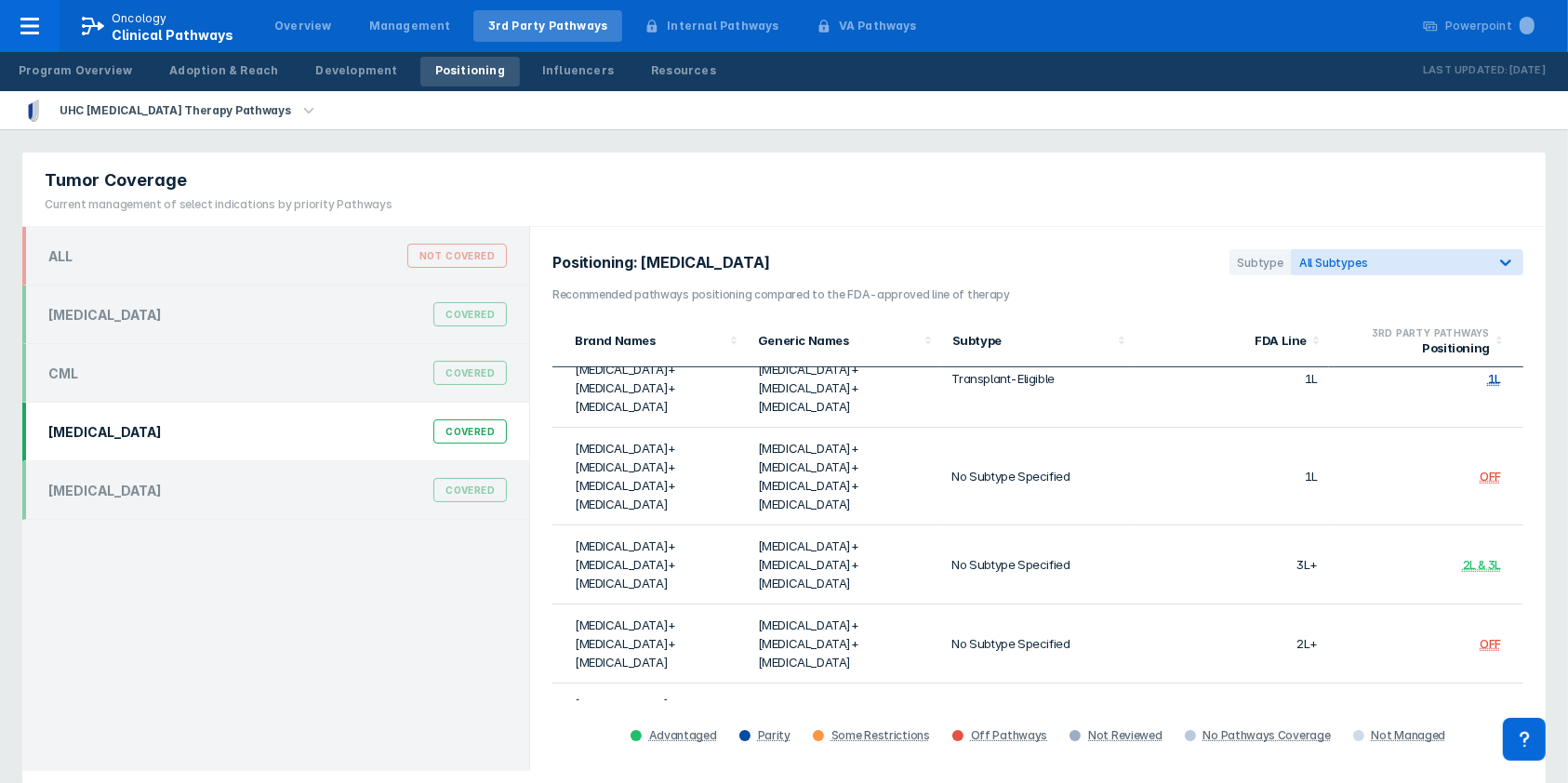
scroll to position [894, 0]
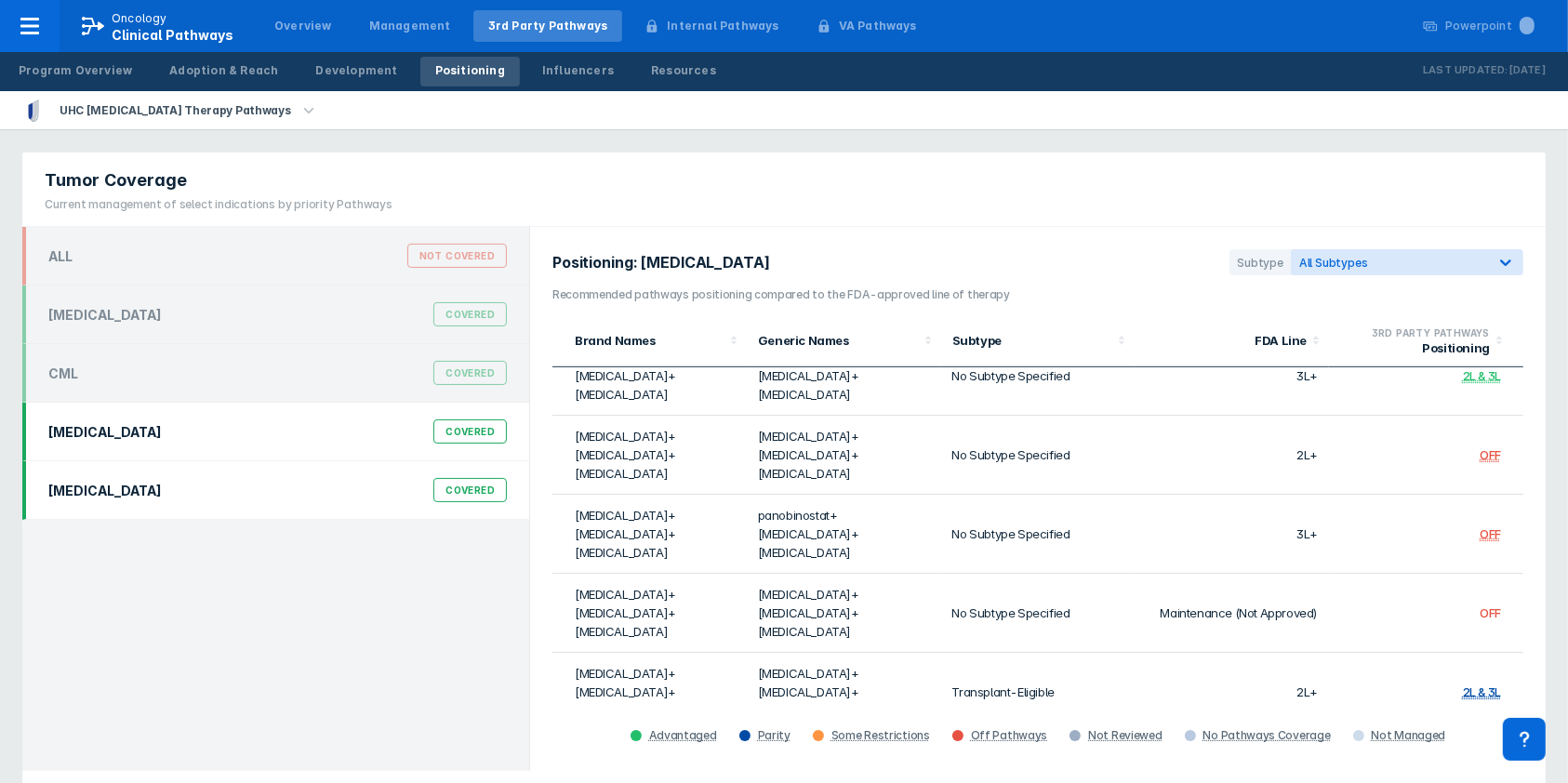
click at [479, 488] on div "Covered" at bounding box center [470, 491] width 73 height 24
